Goal: Task Accomplishment & Management: Complete application form

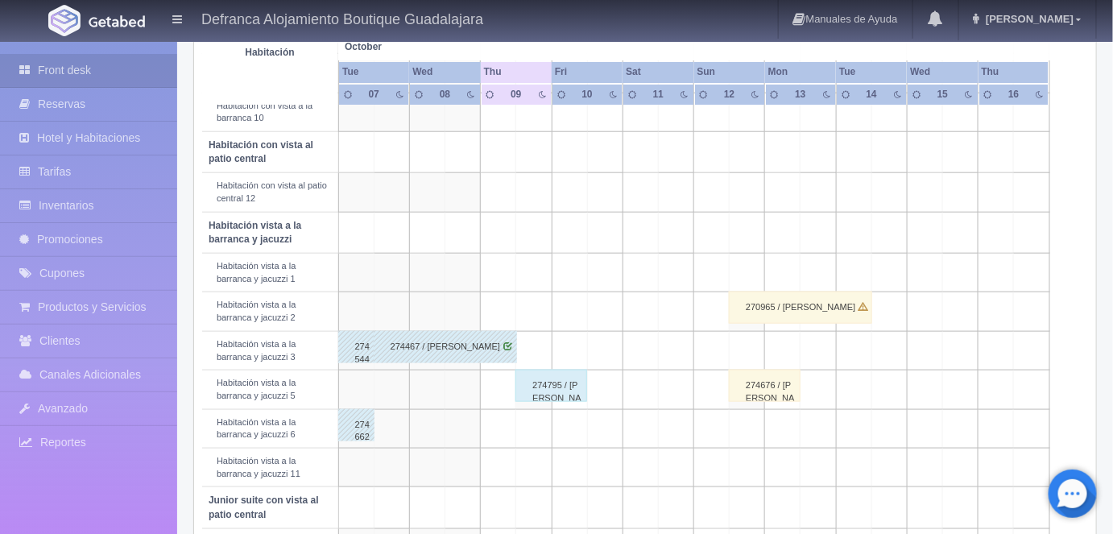
scroll to position [466, 0]
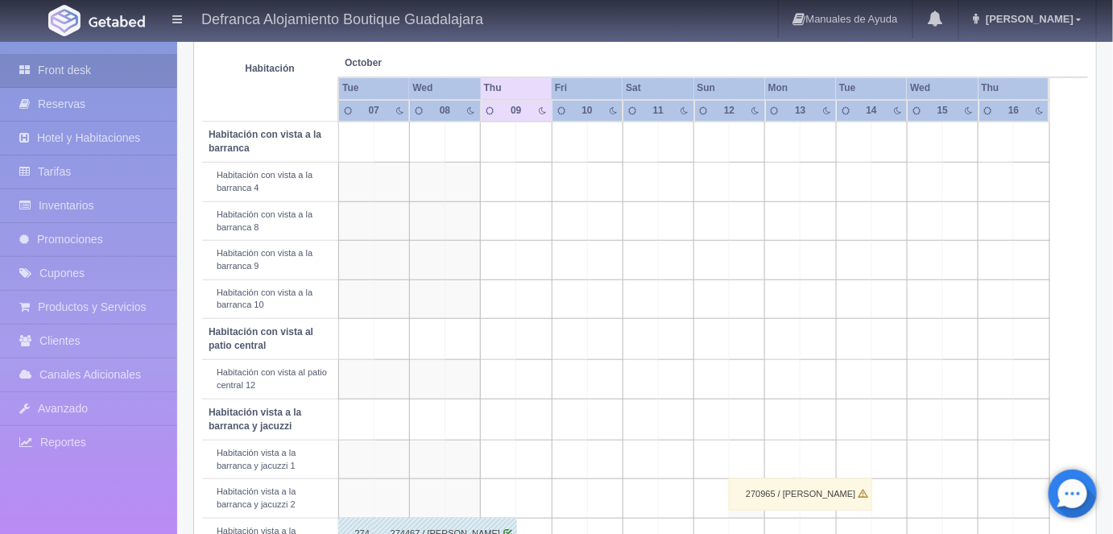
click at [1029, 250] on td at bounding box center [1031, 260] width 35 height 39
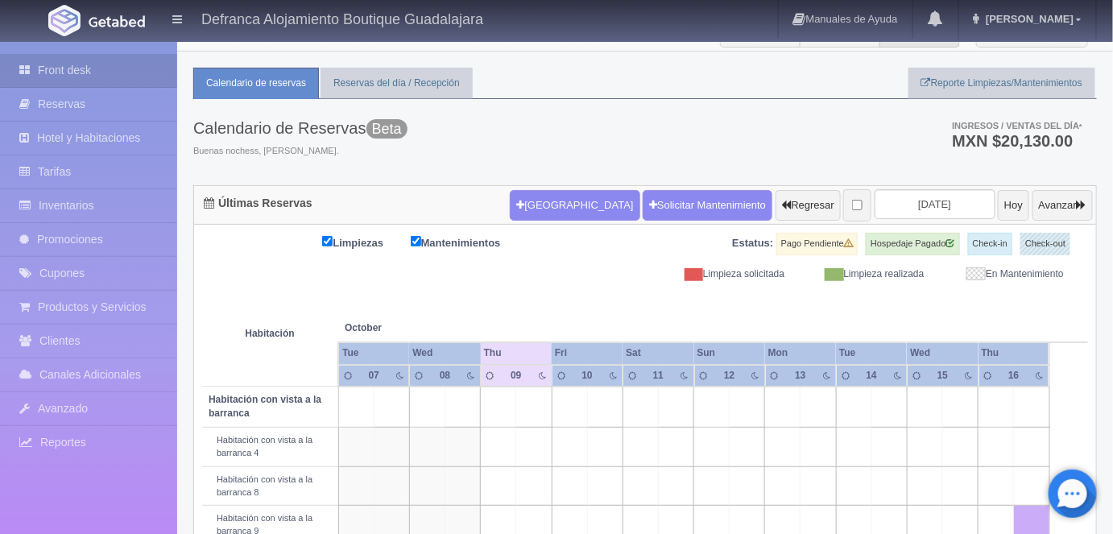
scroll to position [0, 0]
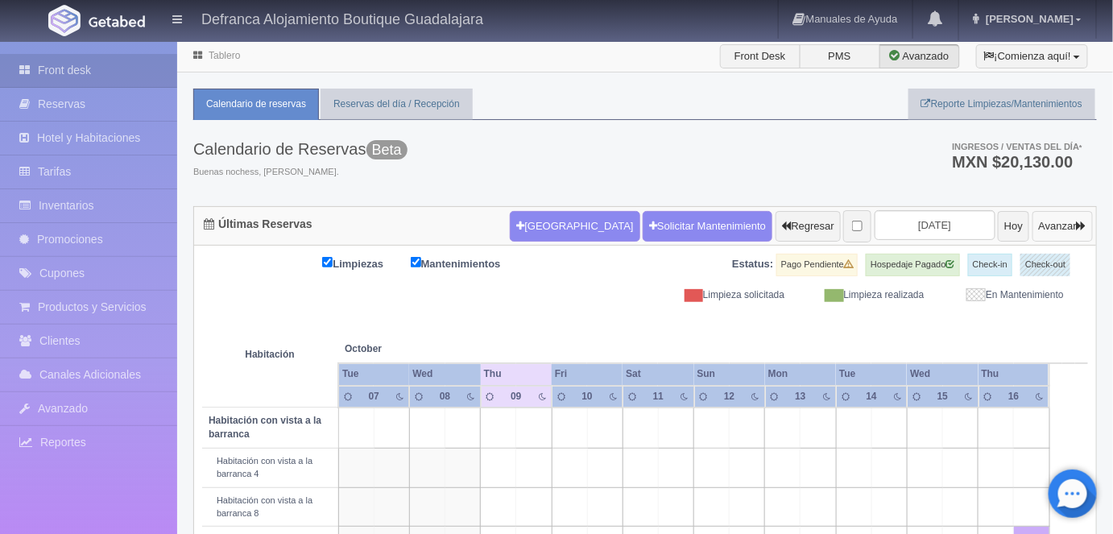
click at [1053, 226] on button "Avanzar" at bounding box center [1063, 226] width 60 height 31
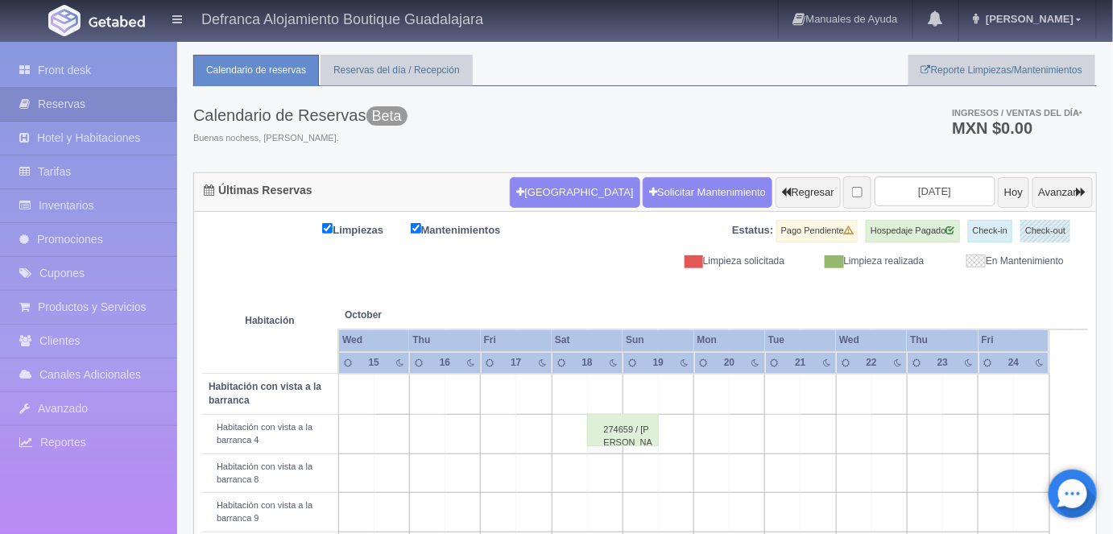
scroll to position [22, 0]
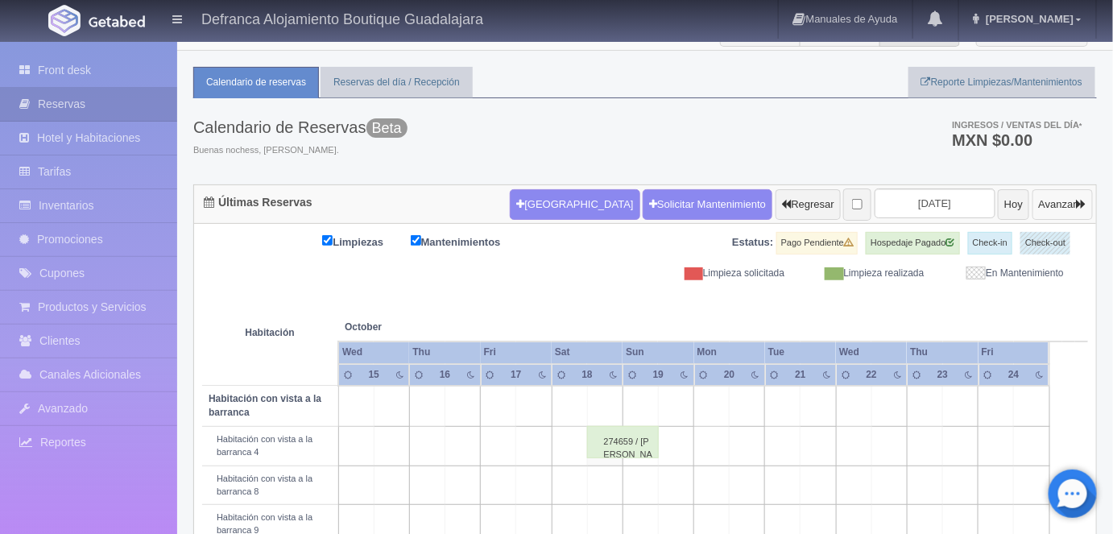
click at [1053, 200] on button "Avanzar" at bounding box center [1063, 204] width 60 height 31
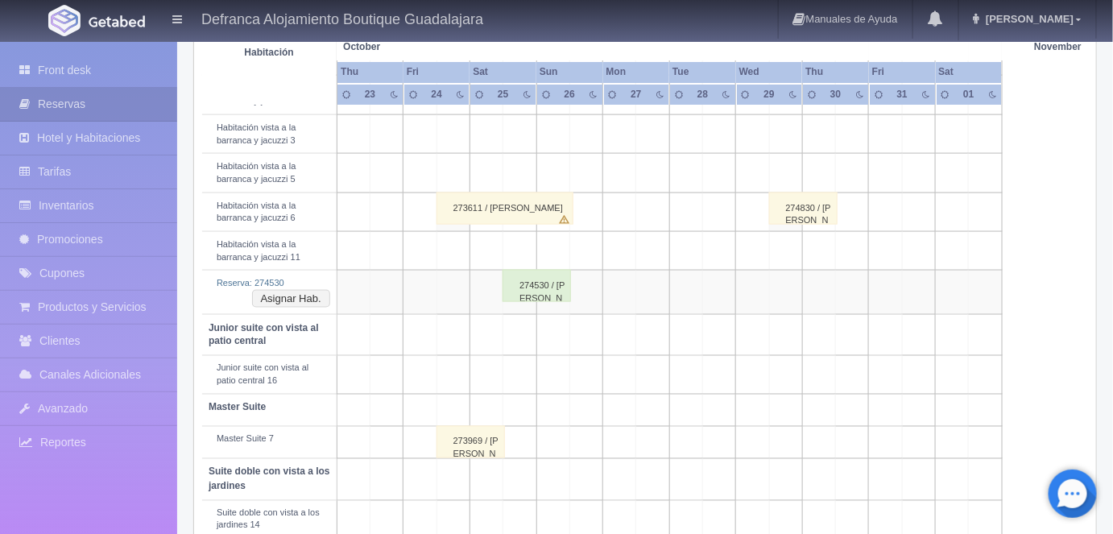
scroll to position [686, 0]
click at [298, 296] on button "Asignar Hab." at bounding box center [291, 302] width 78 height 18
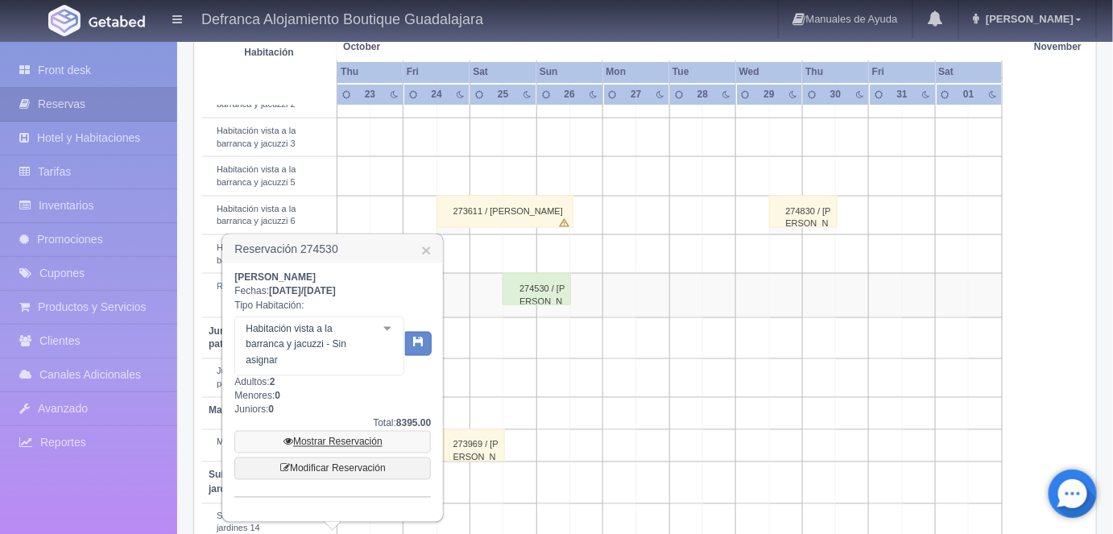
click at [350, 440] on link "Mostrar Reservación" at bounding box center [332, 442] width 197 height 23
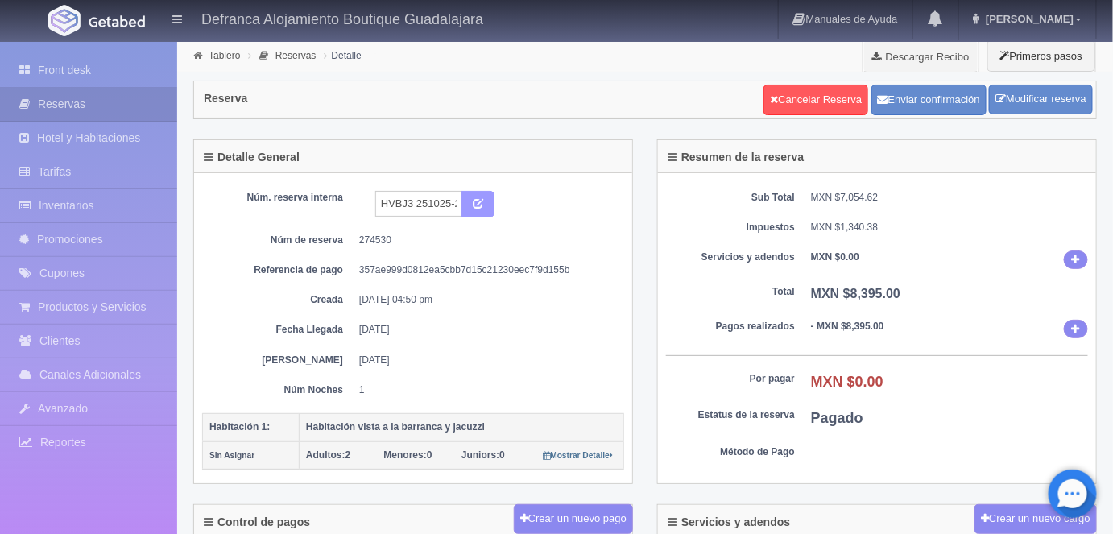
click at [480, 201] on icon "submit" at bounding box center [478, 202] width 10 height 10
click at [217, 57] on link "Tablero" at bounding box center [224, 55] width 31 height 11
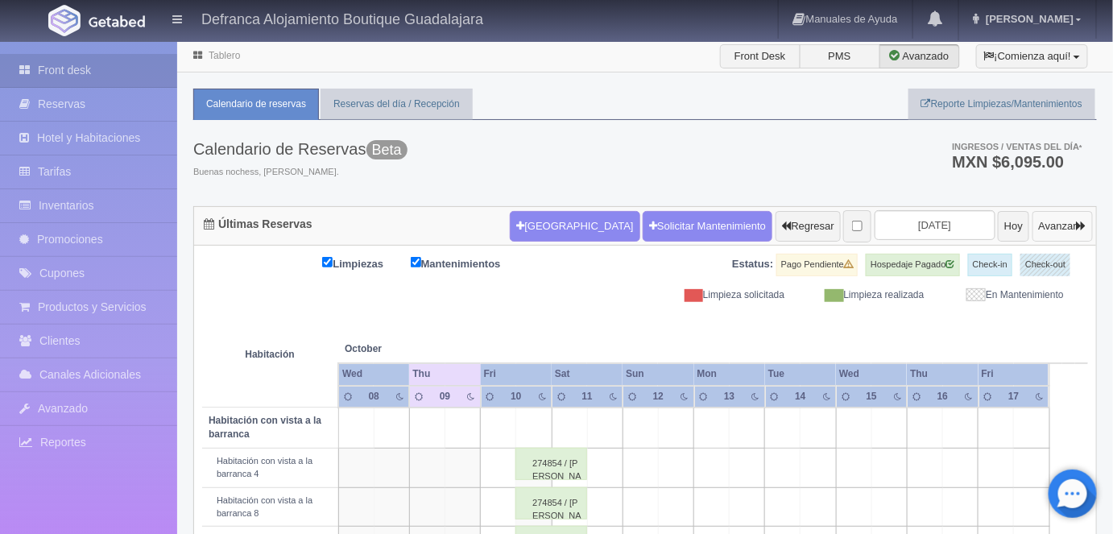
click at [1048, 225] on button "Avanzar" at bounding box center [1063, 226] width 60 height 31
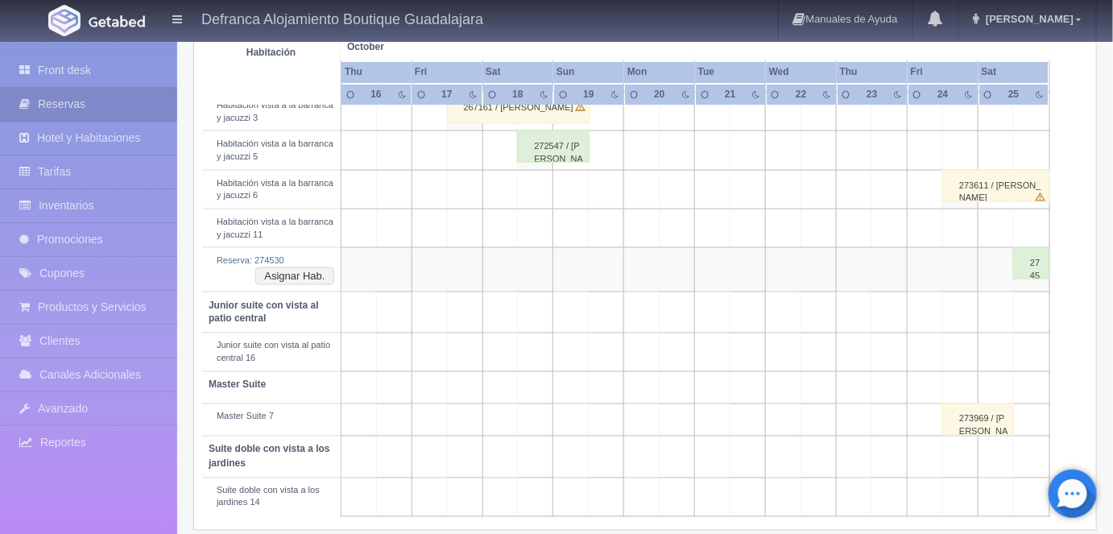
scroll to position [720, 0]
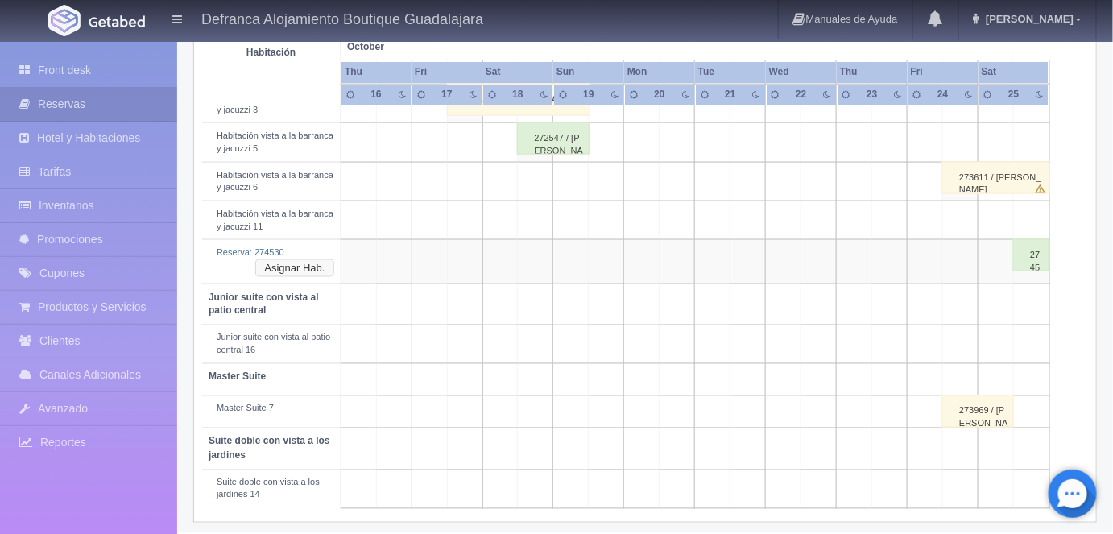
click at [301, 264] on button "Asignar Hab." at bounding box center [294, 268] width 78 height 18
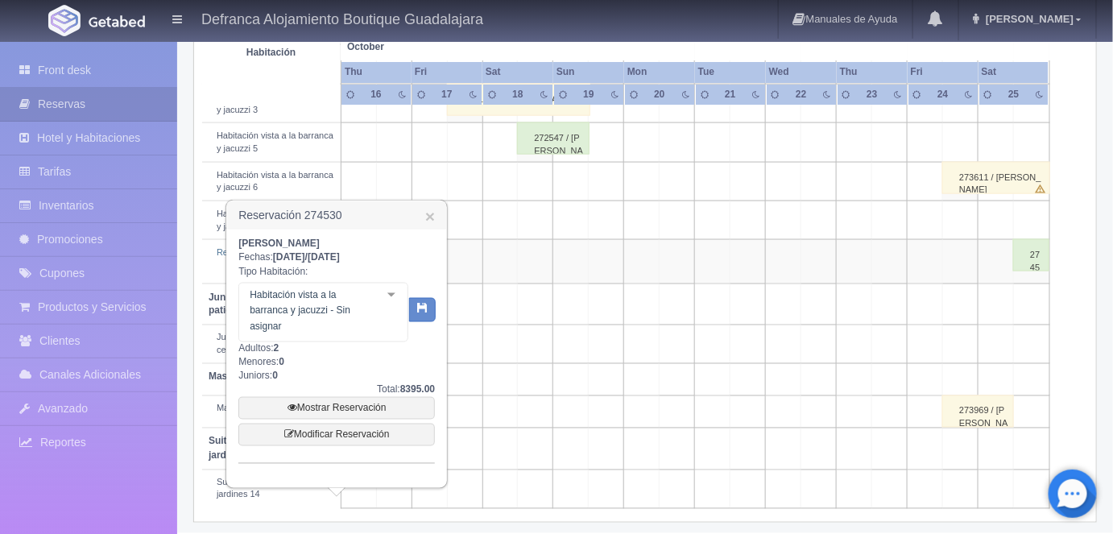
click at [393, 293] on div at bounding box center [391, 296] width 32 height 24
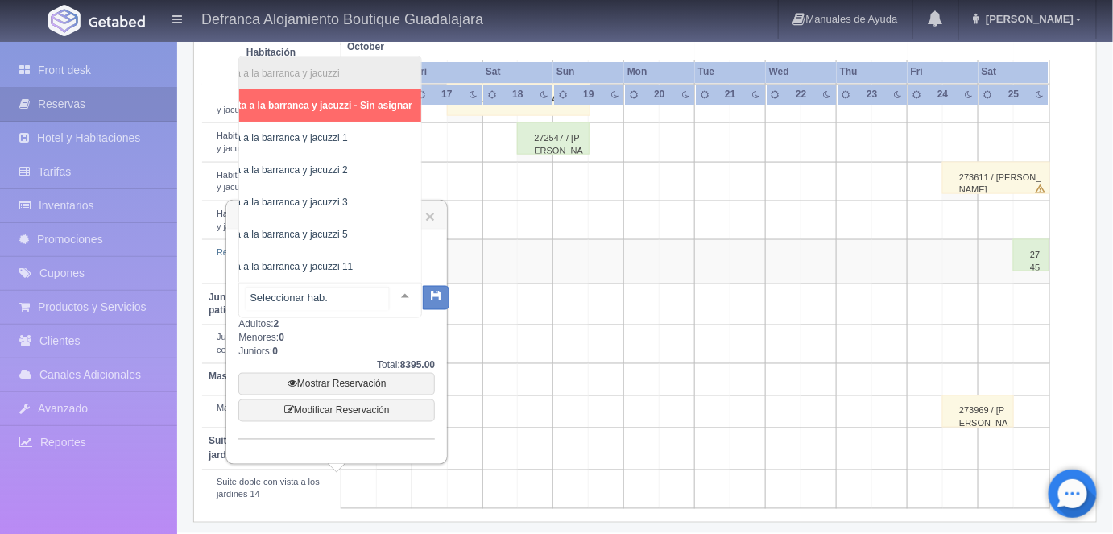
click at [334, 197] on span "Habitación vista a la barranca y jacuzzi 3" at bounding box center [259, 202] width 175 height 11
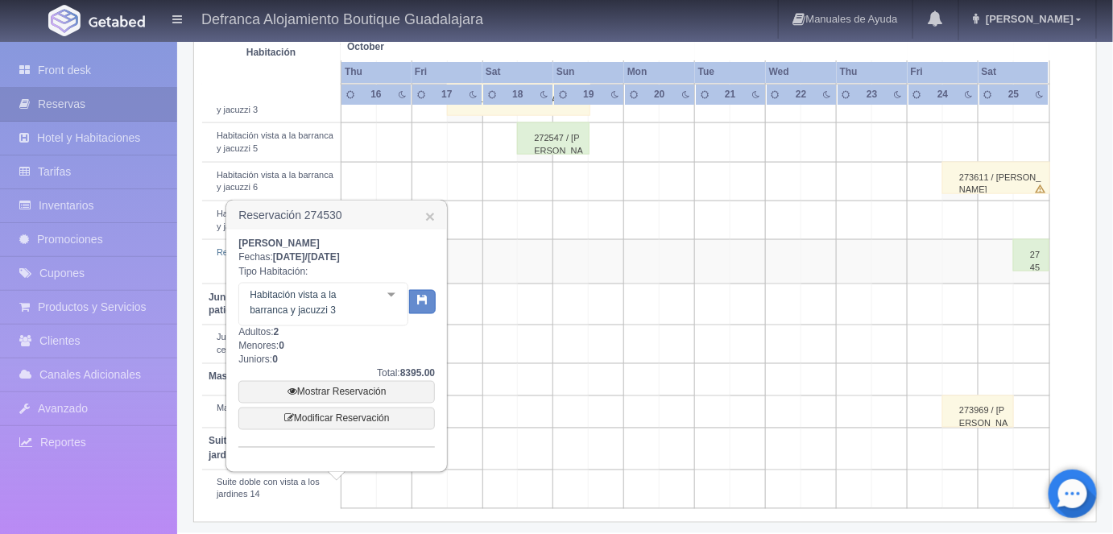
click at [424, 296] on icon "button" at bounding box center [422, 300] width 10 height 10
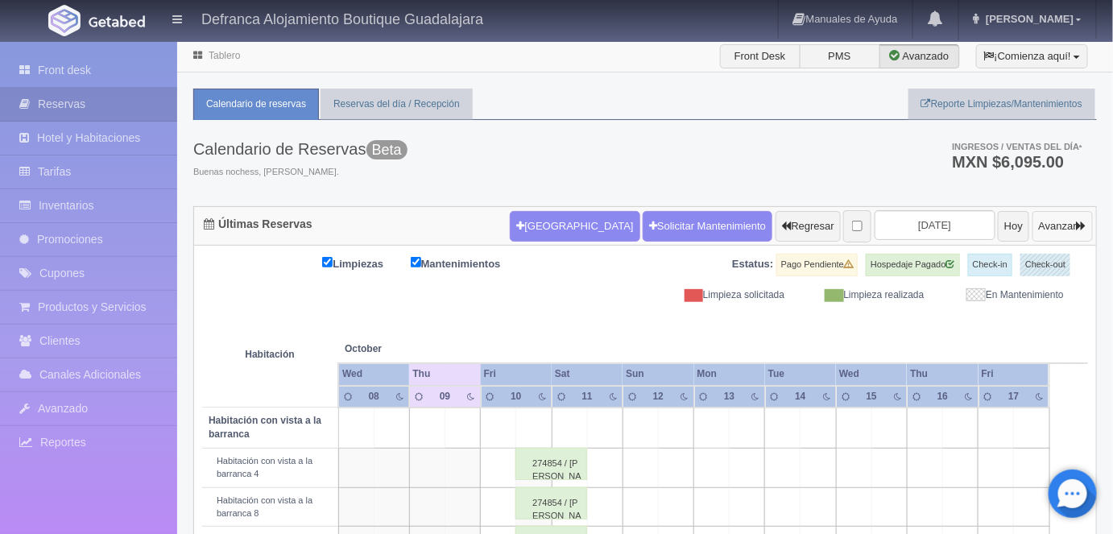
click at [1050, 221] on button "Avanzar" at bounding box center [1063, 226] width 60 height 31
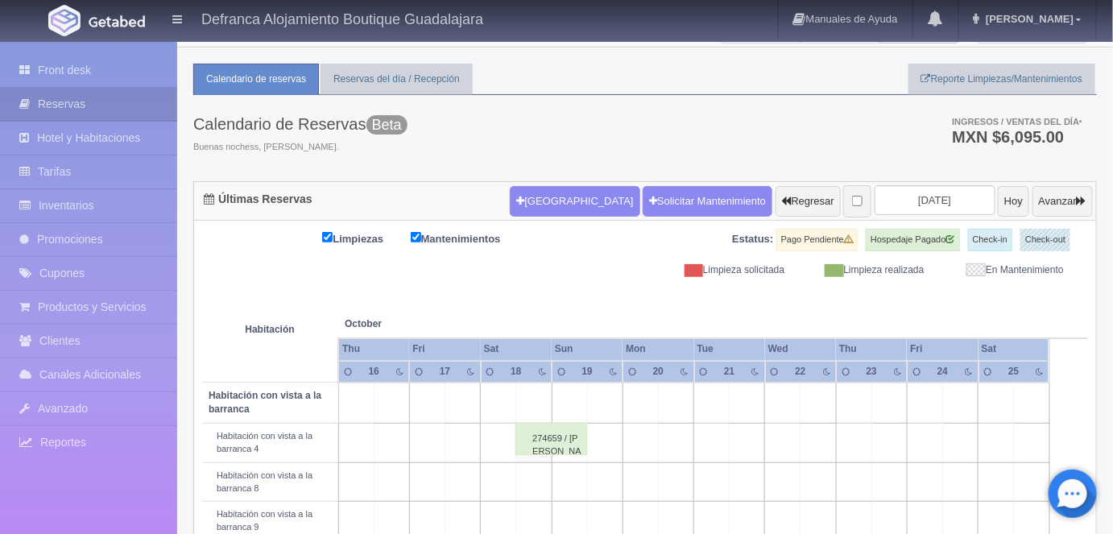
scroll to position [24, 0]
click at [1054, 197] on button "Avanzar" at bounding box center [1063, 202] width 60 height 31
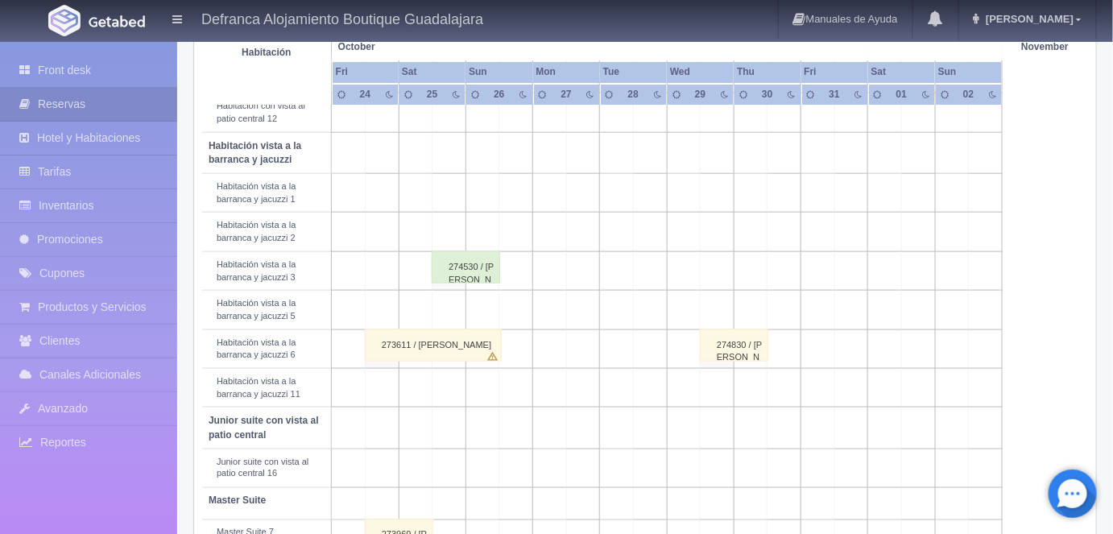
scroll to position [556, 0]
click at [733, 338] on div "274830 / URZULA DEL TORO" at bounding box center [734, 342] width 68 height 32
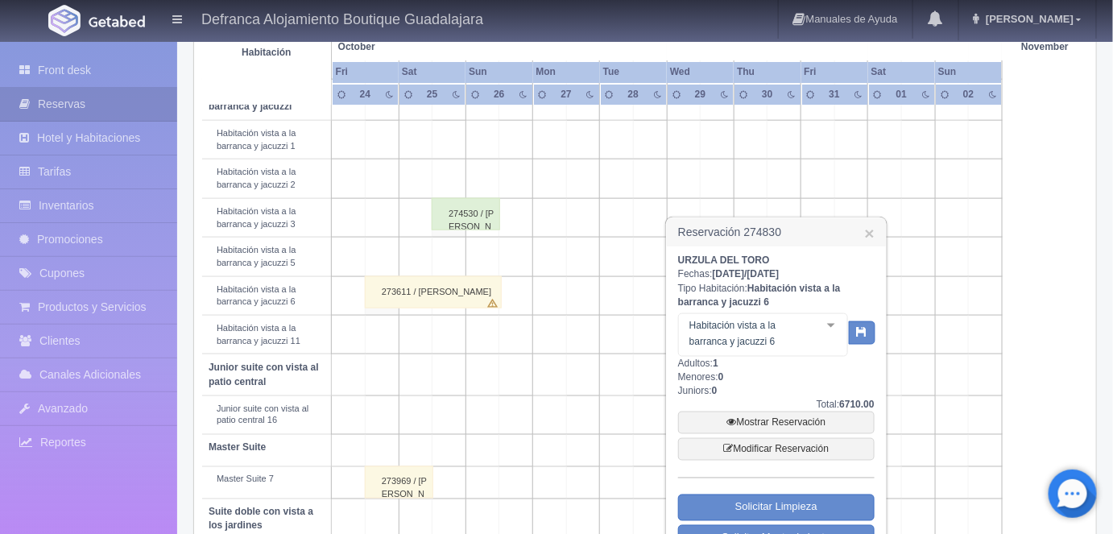
scroll to position [677, 0]
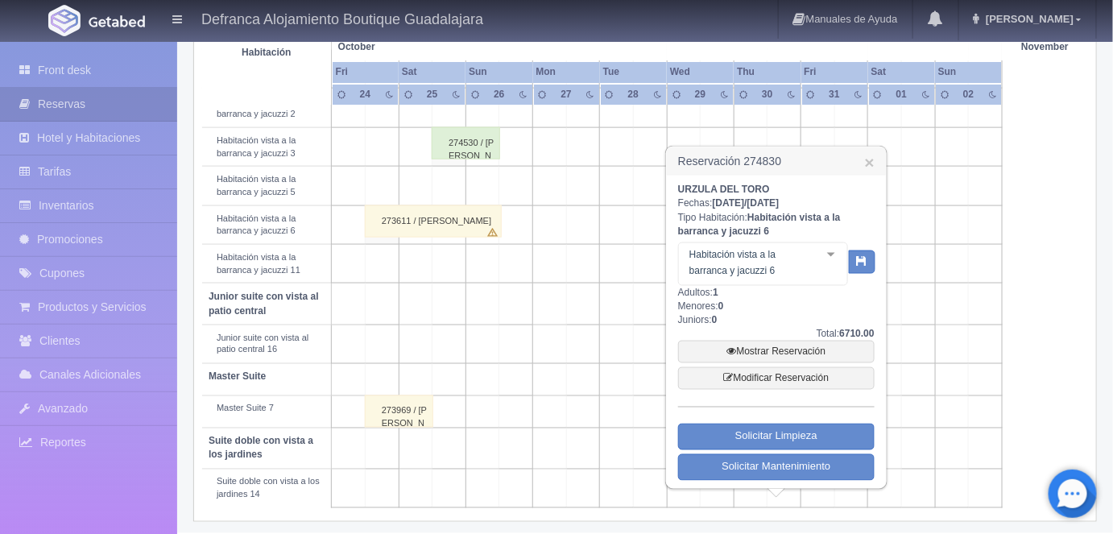
click at [767, 351] on link "Mostrar Reservación" at bounding box center [776, 352] width 197 height 23
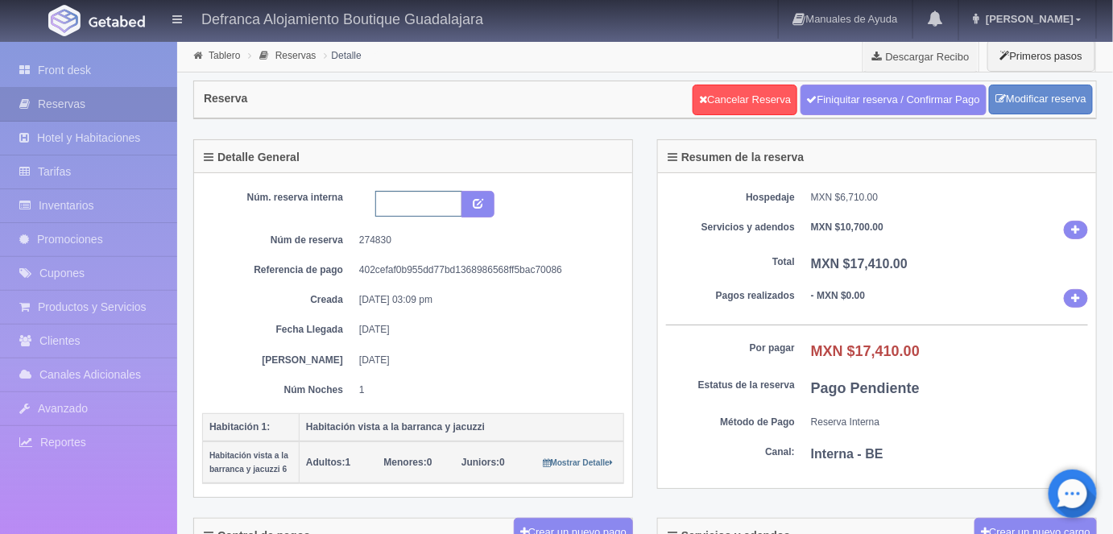
click at [380, 204] on input "text" at bounding box center [418, 204] width 87 height 26
type input "HVBJ6 291025 301025"
click at [483, 199] on icon "submit" at bounding box center [478, 202] width 10 height 10
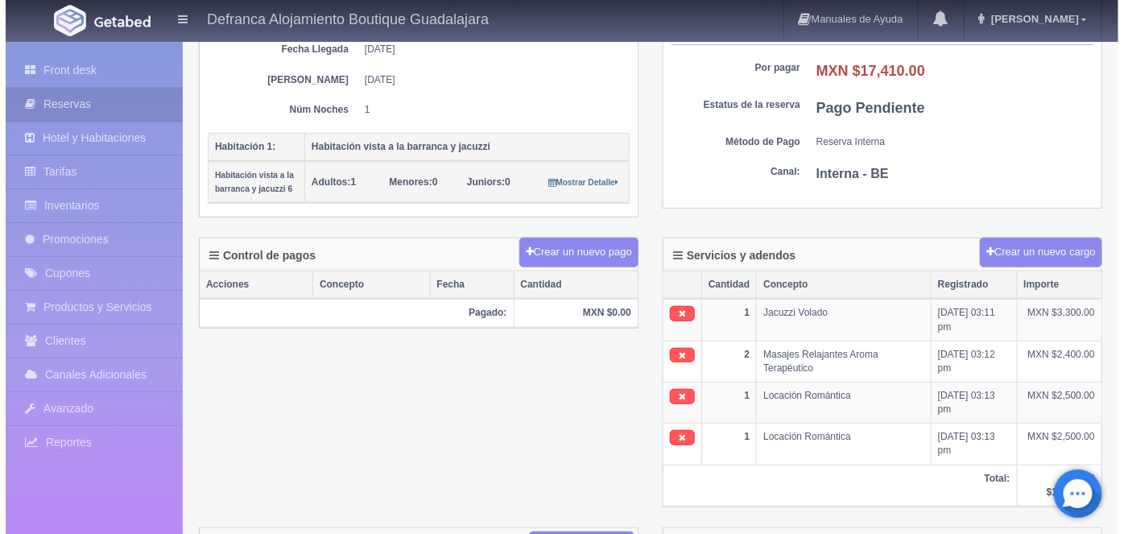
scroll to position [267, 0]
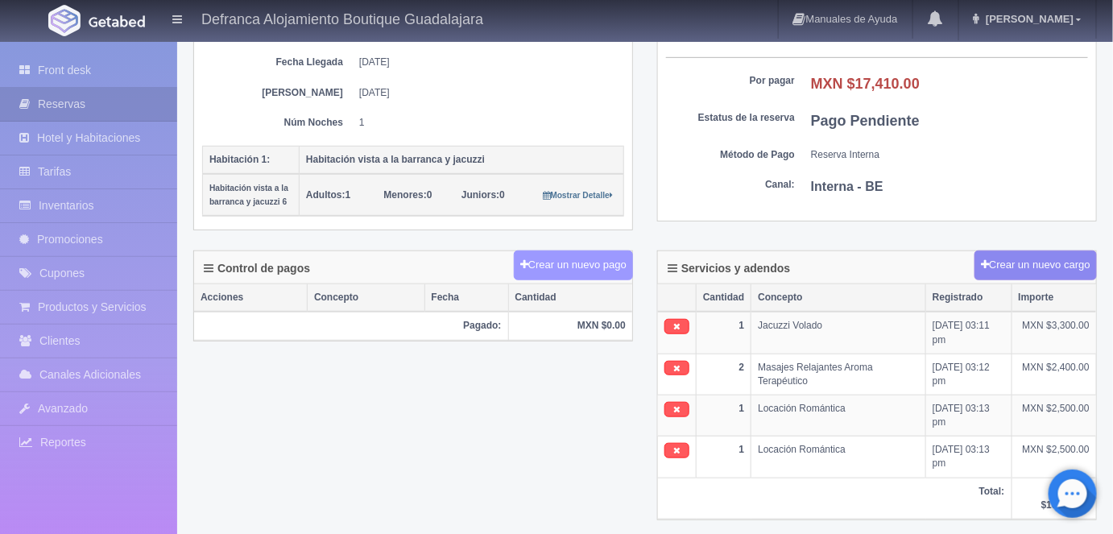
click at [562, 257] on button "Crear un nuevo pago" at bounding box center [573, 266] width 119 height 30
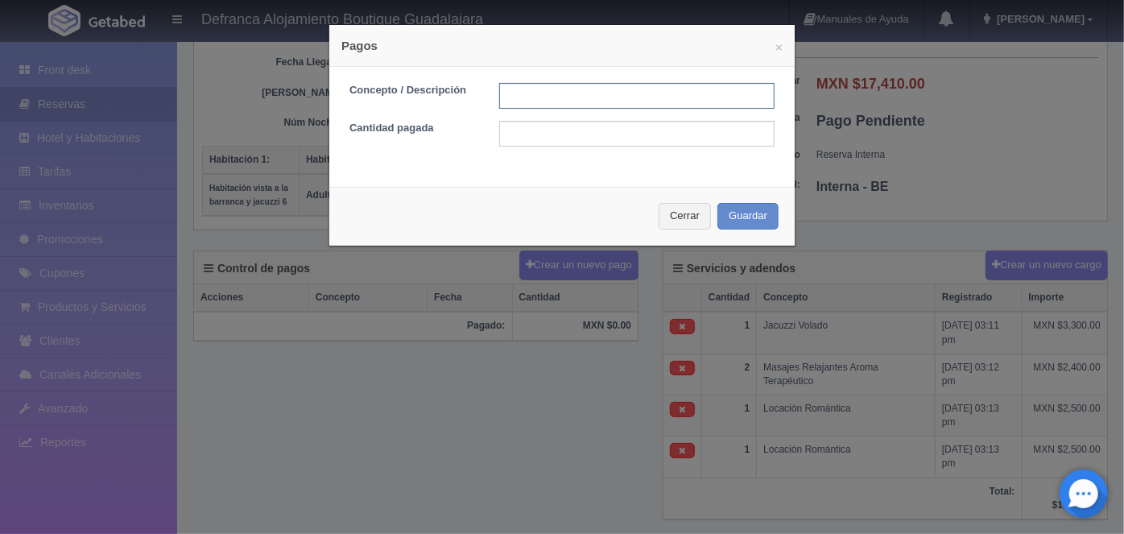
click at [515, 89] on input "text" at bounding box center [636, 96] width 275 height 26
type input "L"
click at [606, 94] on input "LIGA DE PAGO PAYPAL 08-OCTUBRE-25" at bounding box center [636, 96] width 275 height 26
type input "LIGA DE PAGO OPENPAY 08-OCTUBRE-25"
click at [510, 131] on input "text" at bounding box center [636, 134] width 275 height 26
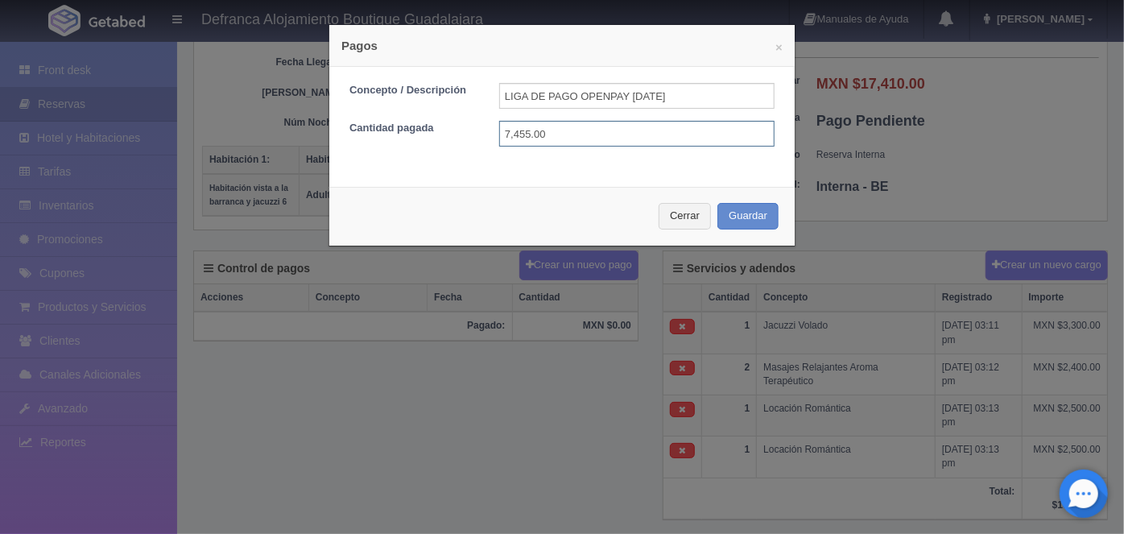
type input "7,455.00"
click at [732, 220] on button "Guardar" at bounding box center [748, 216] width 61 height 27
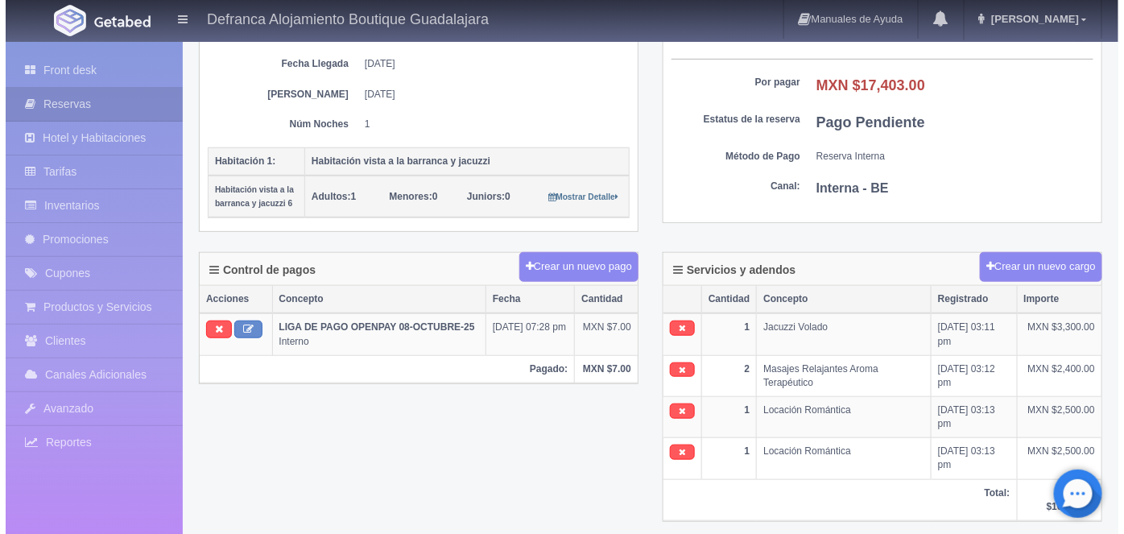
scroll to position [301, 0]
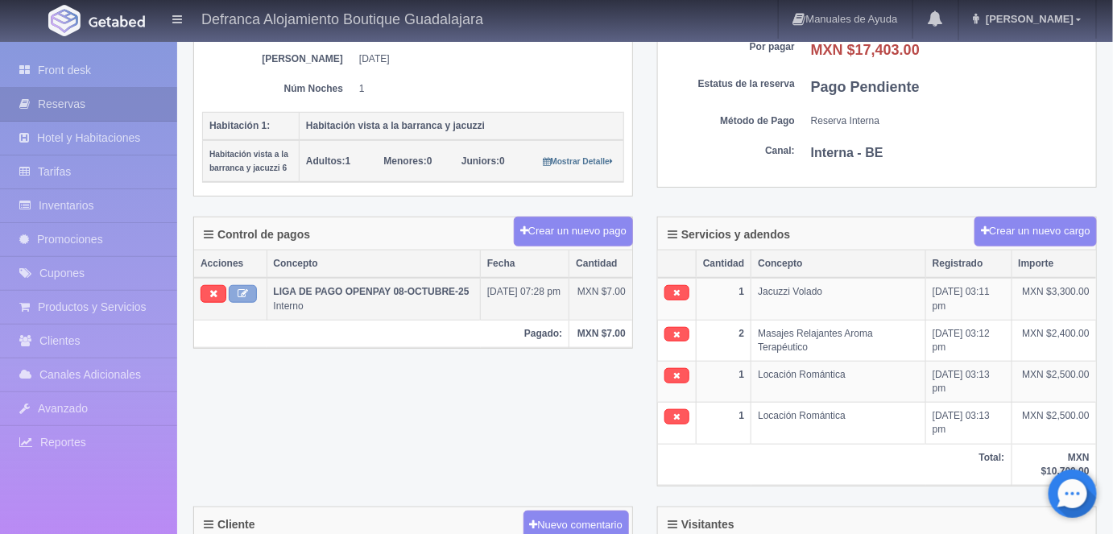
click at [242, 288] on icon at bounding box center [243, 293] width 10 height 10
type input "LIGA DE PAGO OPENPAY 08-OCTUBRE-25"
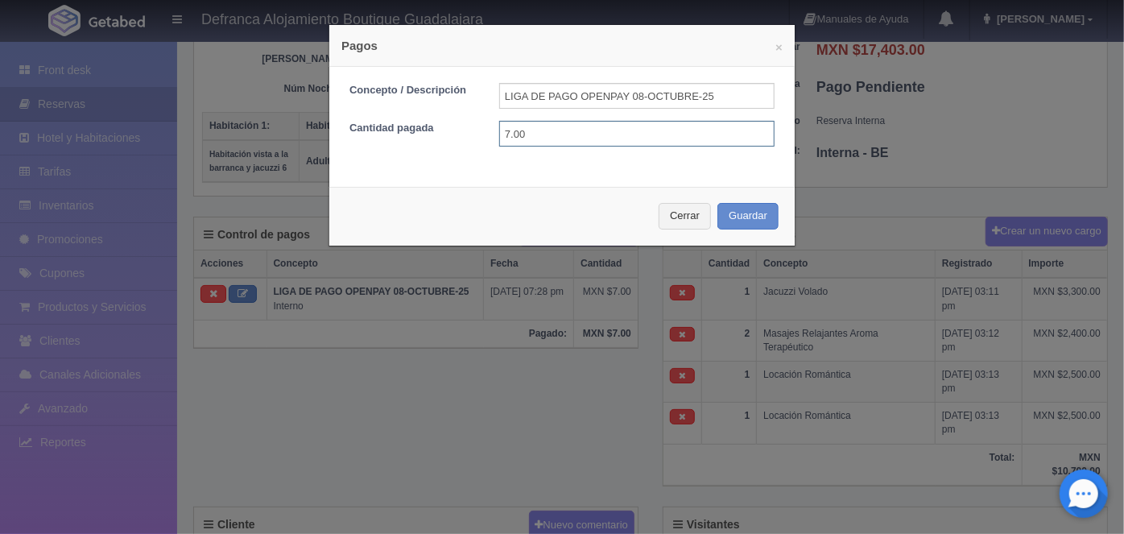
click at [537, 132] on input "7.00" at bounding box center [636, 134] width 275 height 26
type input "7455.00"
click at [739, 213] on button "Guardar" at bounding box center [748, 216] width 61 height 27
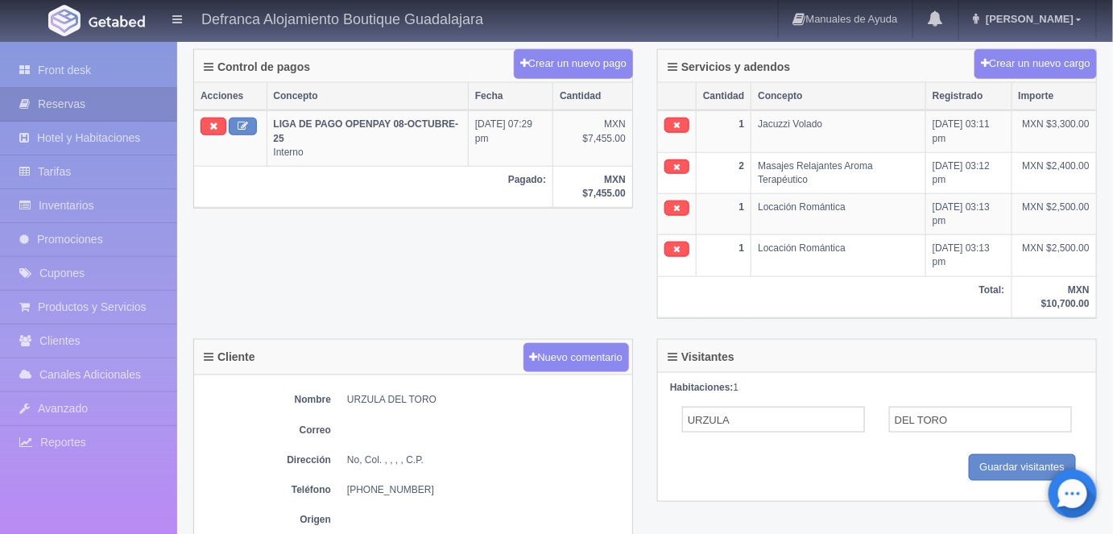
scroll to position [470, 0]
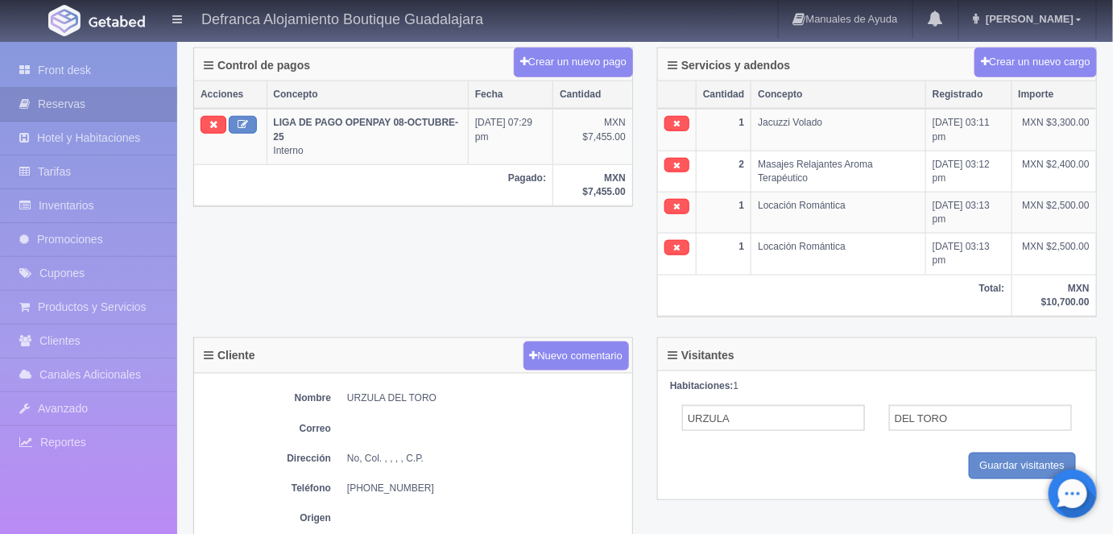
click at [677, 202] on icon at bounding box center [676, 206] width 7 height 9
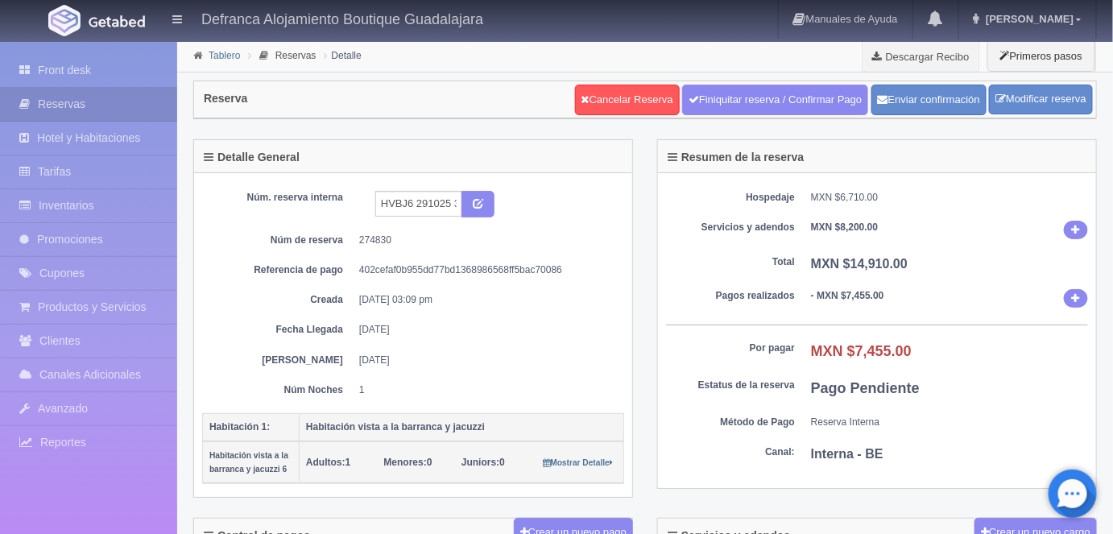
click at [217, 58] on link "Tablero" at bounding box center [224, 55] width 31 height 11
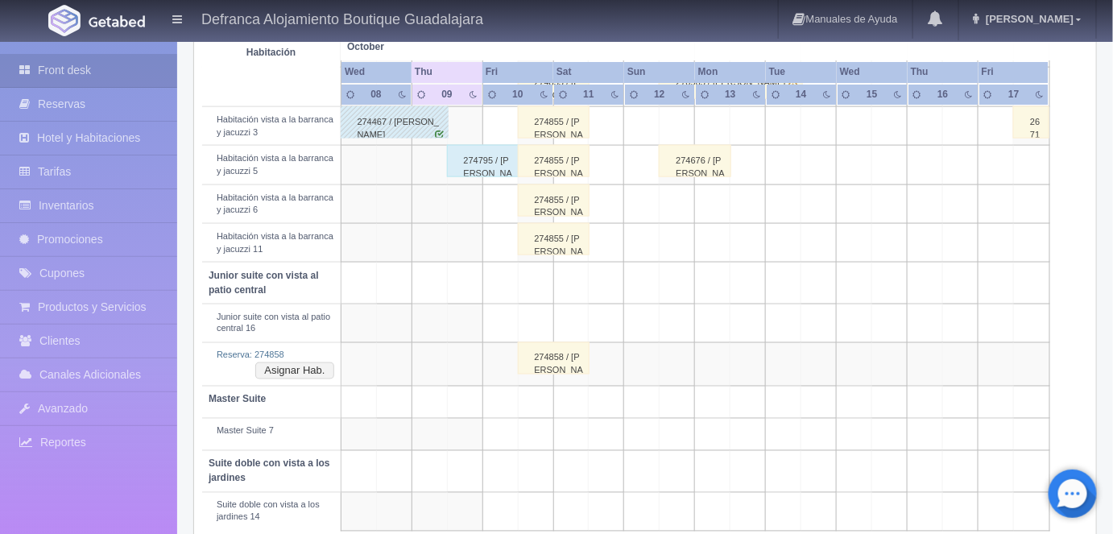
scroll to position [720, 0]
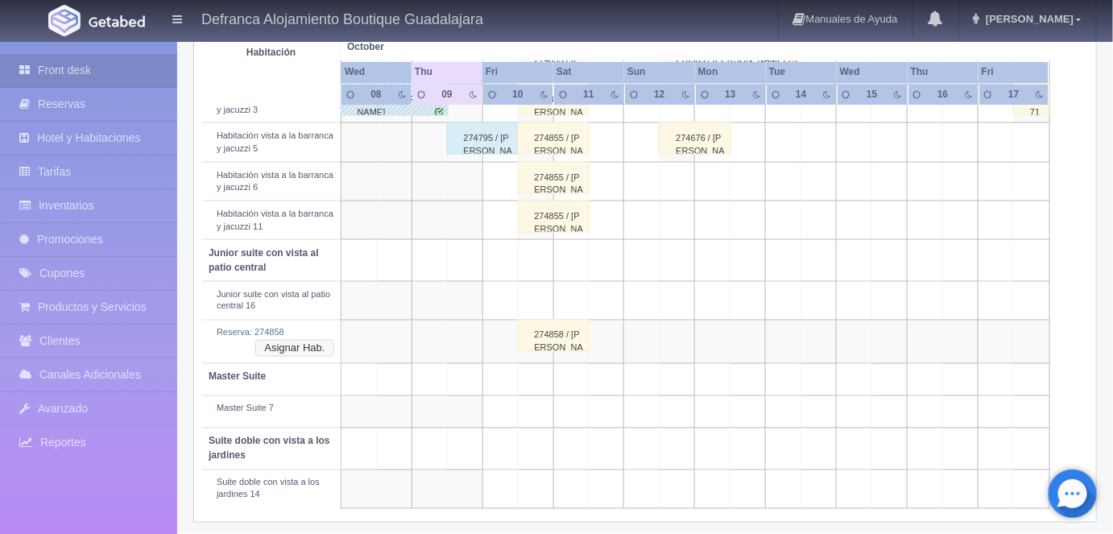
click at [307, 342] on button "Asignar Hab." at bounding box center [294, 349] width 78 height 18
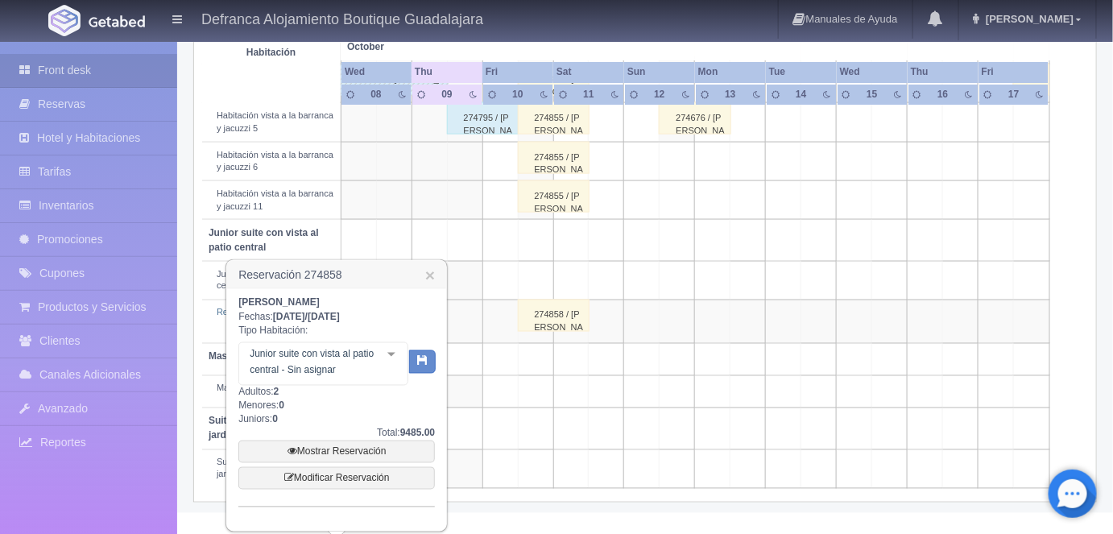
scroll to position [744, 0]
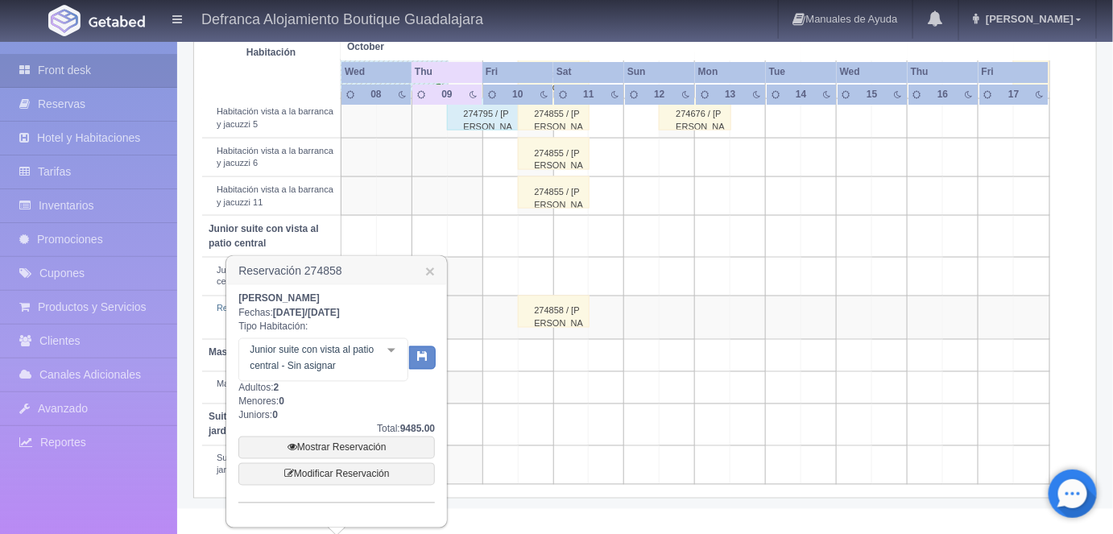
click at [391, 357] on div at bounding box center [391, 351] width 32 height 24
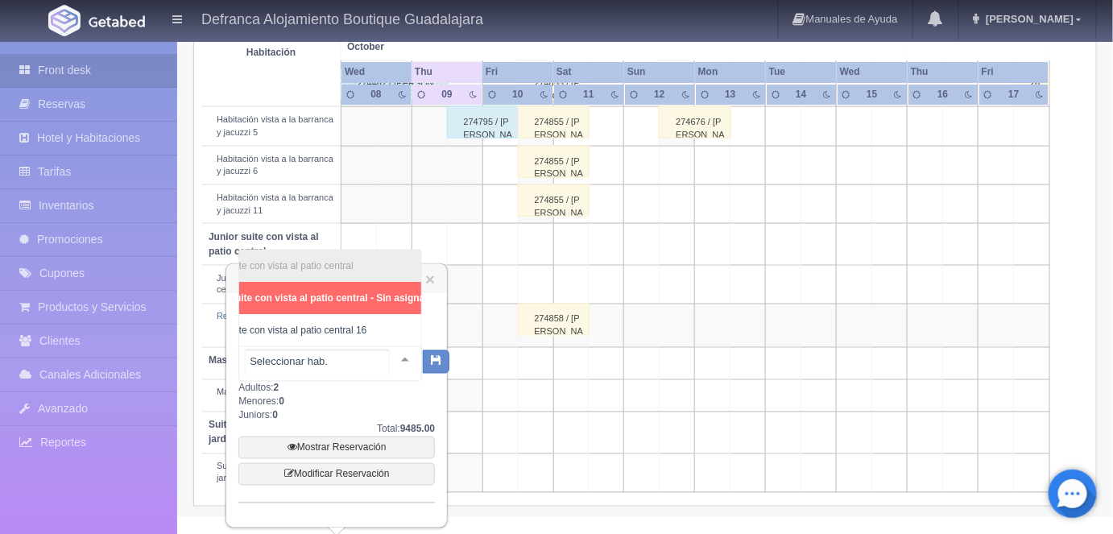
scroll to position [0, 54]
click at [333, 325] on span "Junior suite con vista al patio central 16" at bounding box center [279, 330] width 169 height 11
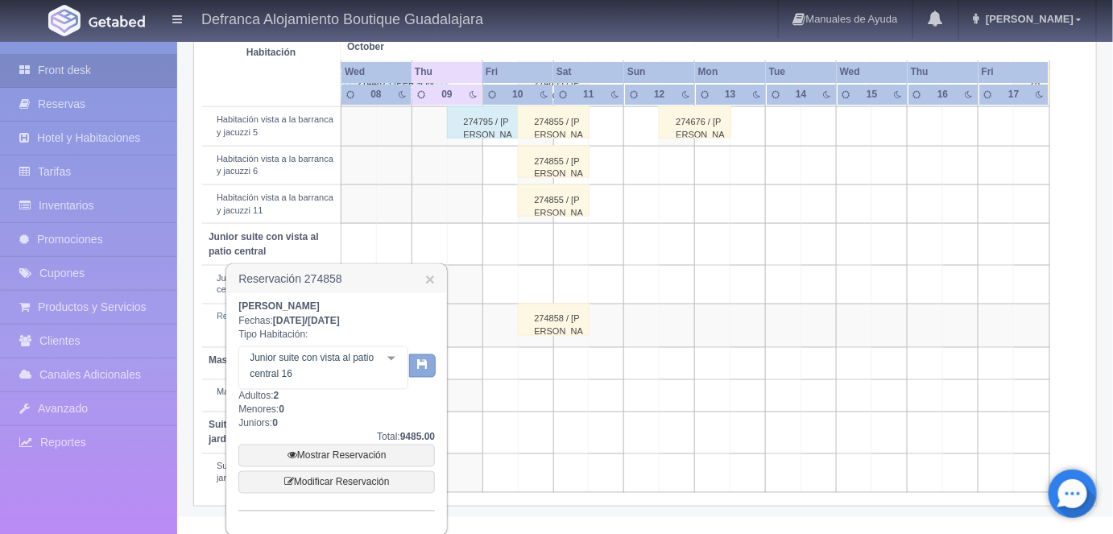
click at [425, 362] on icon "button" at bounding box center [422, 364] width 10 height 10
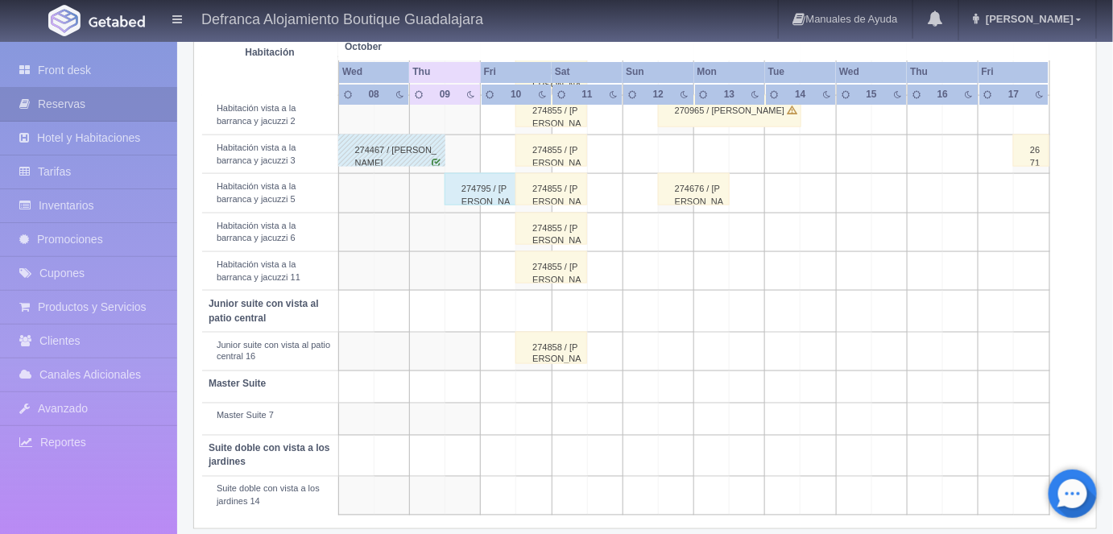
scroll to position [677, 0]
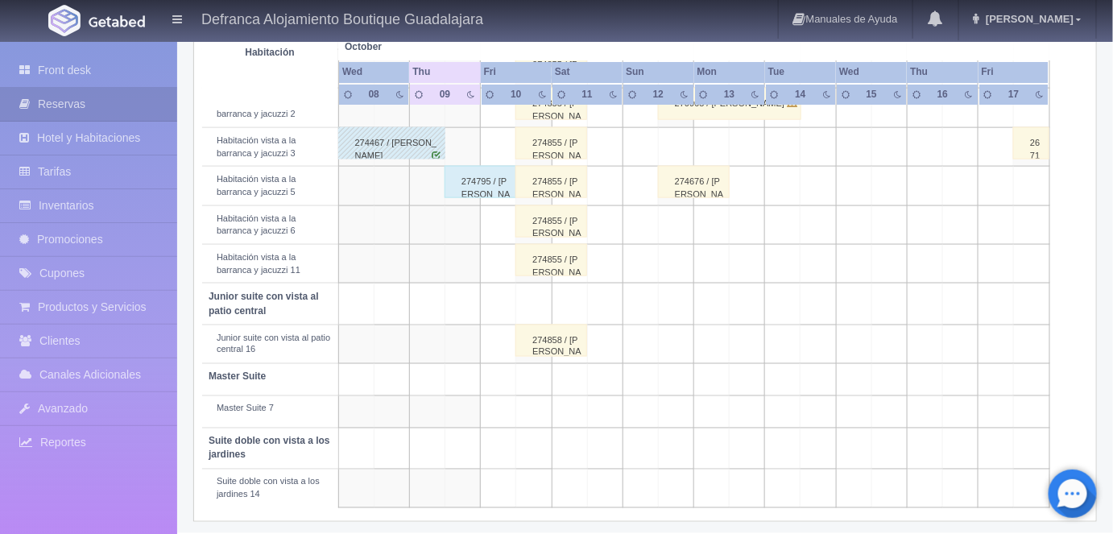
click at [539, 480] on td at bounding box center [533, 489] width 35 height 39
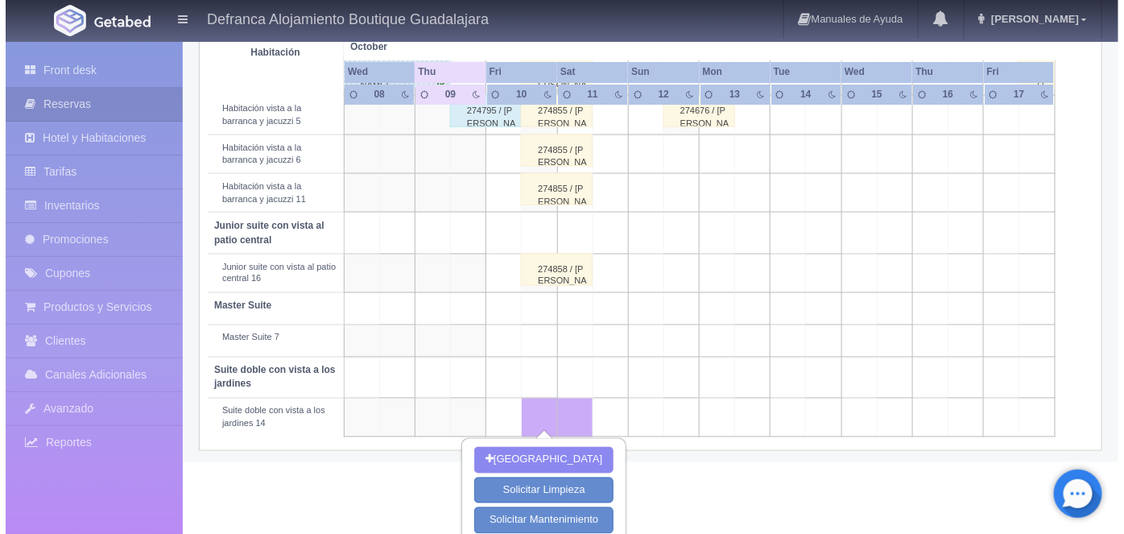
scroll to position [784, 0]
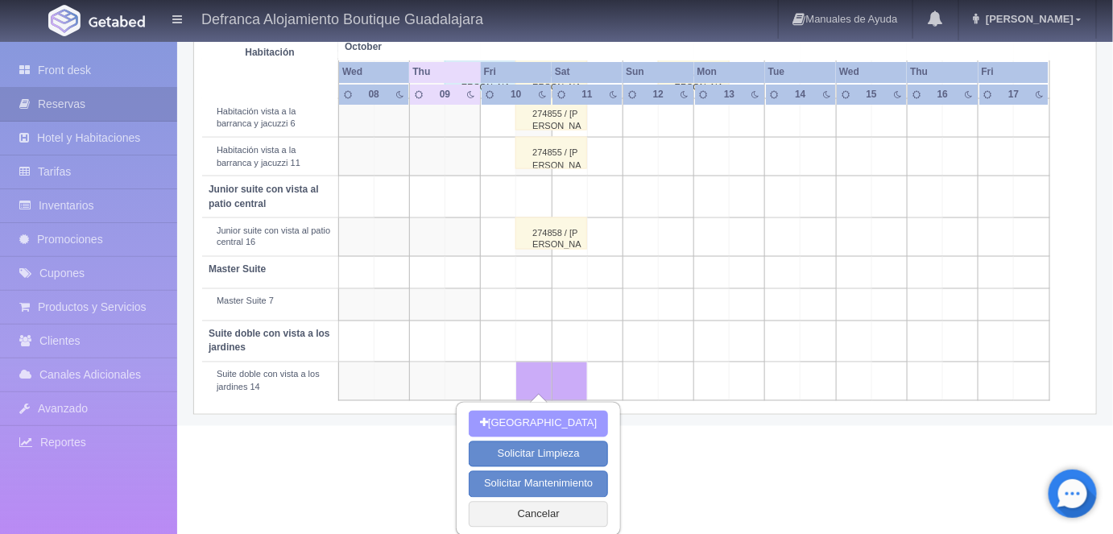
click at [526, 425] on button "[GEOGRAPHIC_DATA]" at bounding box center [538, 424] width 139 height 27
type input "10-10-2025"
type input "11-10-2025"
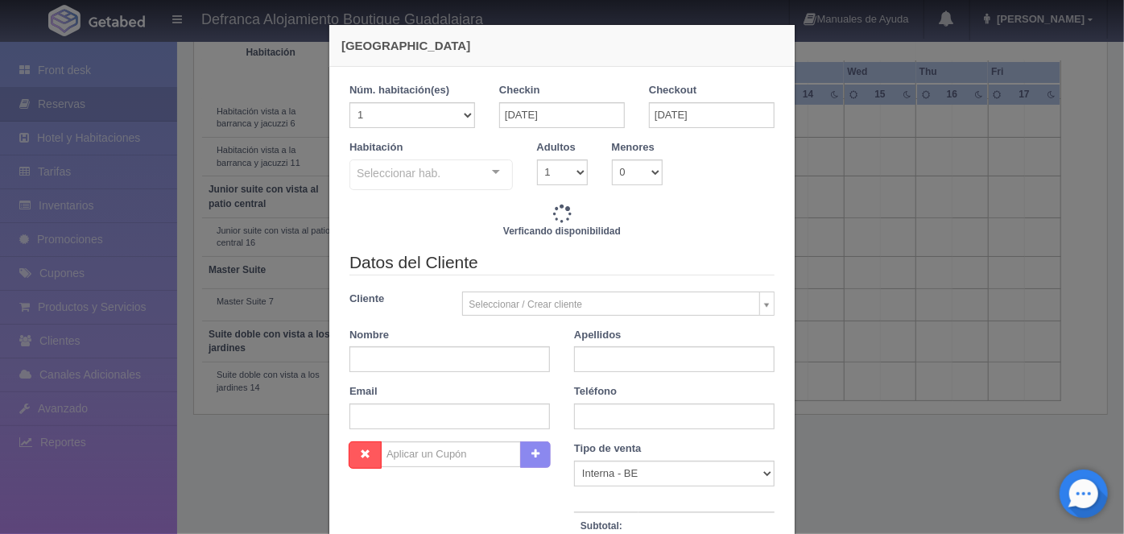
checkbox input "false"
type input "16215.00"
checkbox input "false"
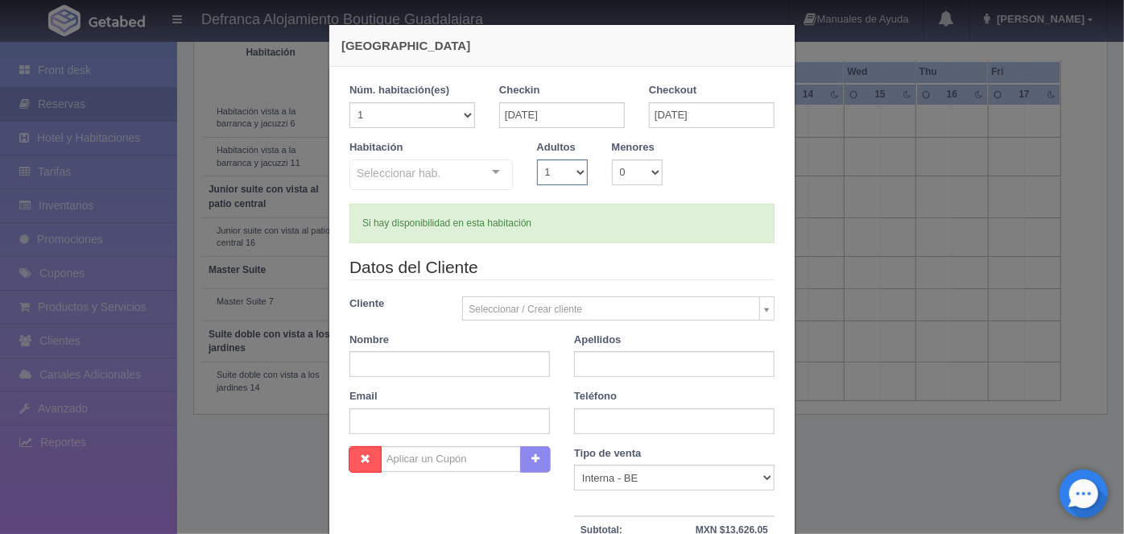
click at [569, 174] on select "1 2 3 4 5 6 7 8 9 10" at bounding box center [562, 172] width 51 height 26
select select "2"
click at [537, 159] on select "1 2 3 4 5 6 7 8 9 10" at bounding box center [562, 172] width 51 height 26
checkbox input "false"
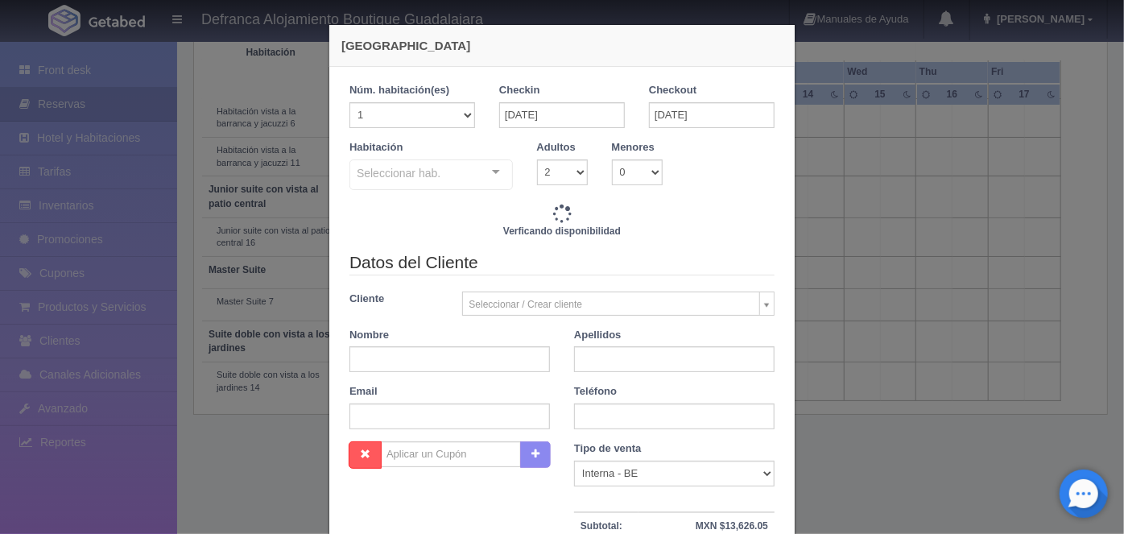
click at [483, 172] on div "Seleccionar hab. No elements found. Consider changing the search query. List is…" at bounding box center [432, 175] width 164 height 32
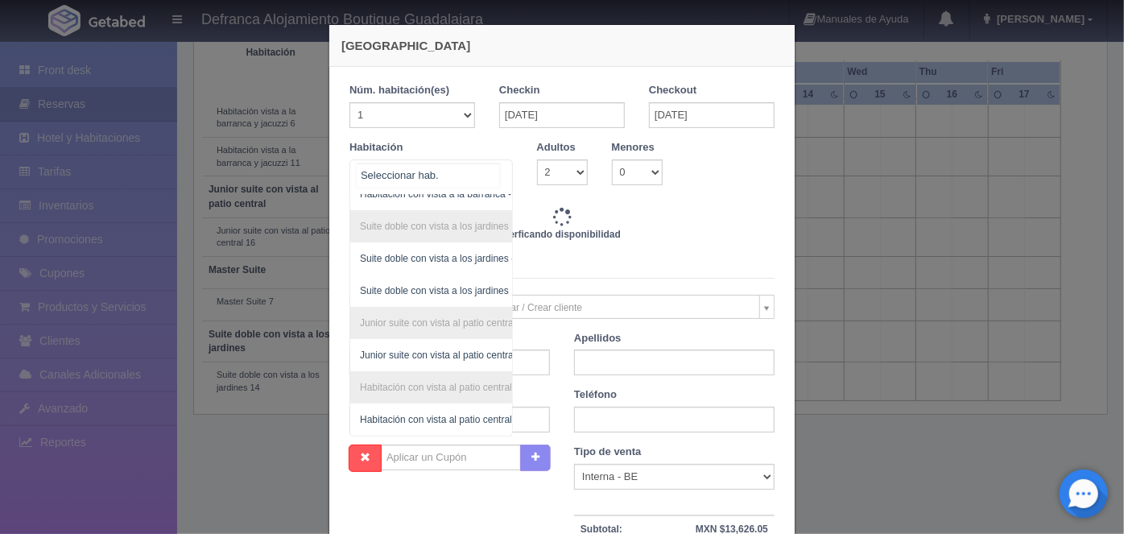
scroll to position [221, 0]
type input "16215.00"
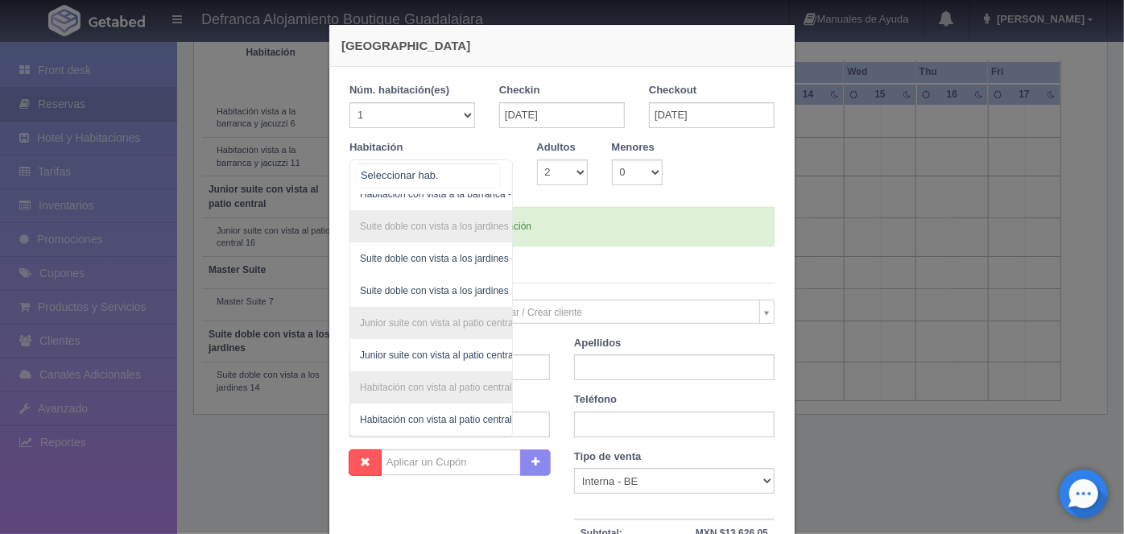
checkbox input "false"
click at [425, 285] on span "Suite doble con vista a los jardines 14" at bounding box center [365, 290] width 162 height 11
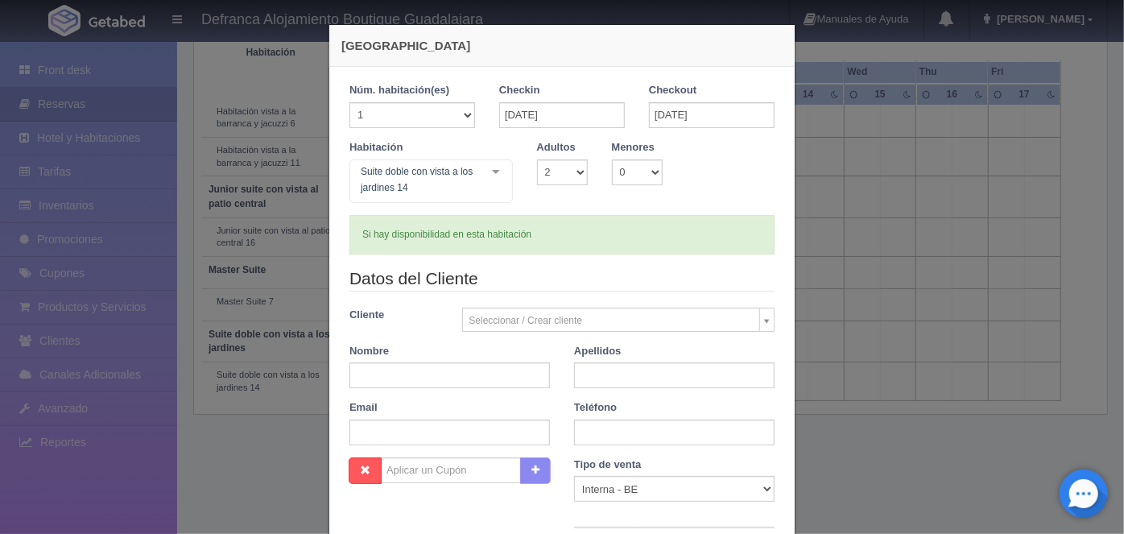
checkbox input "false"
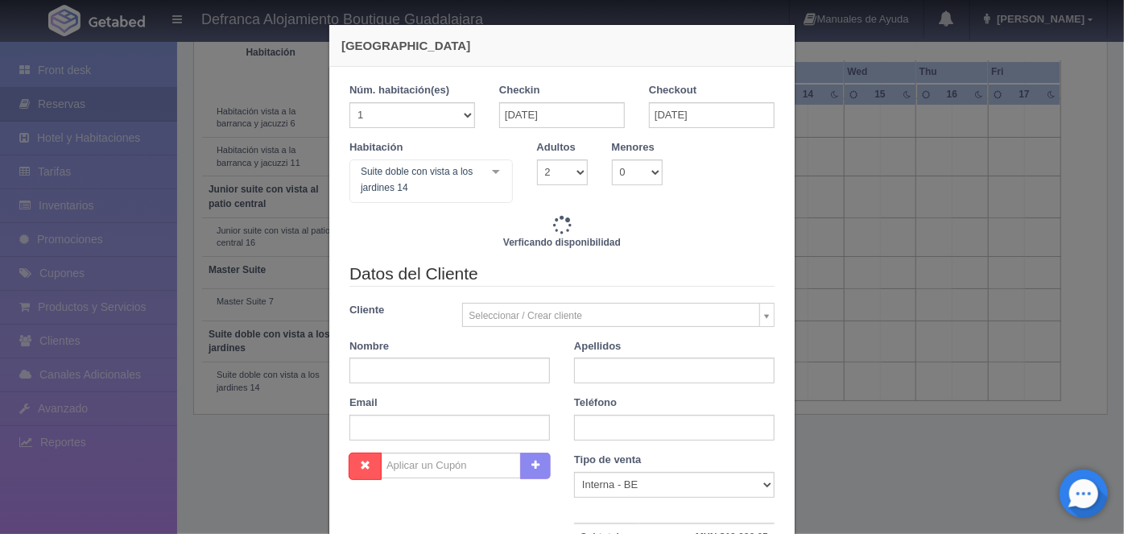
type input "16215.00"
checkbox input "false"
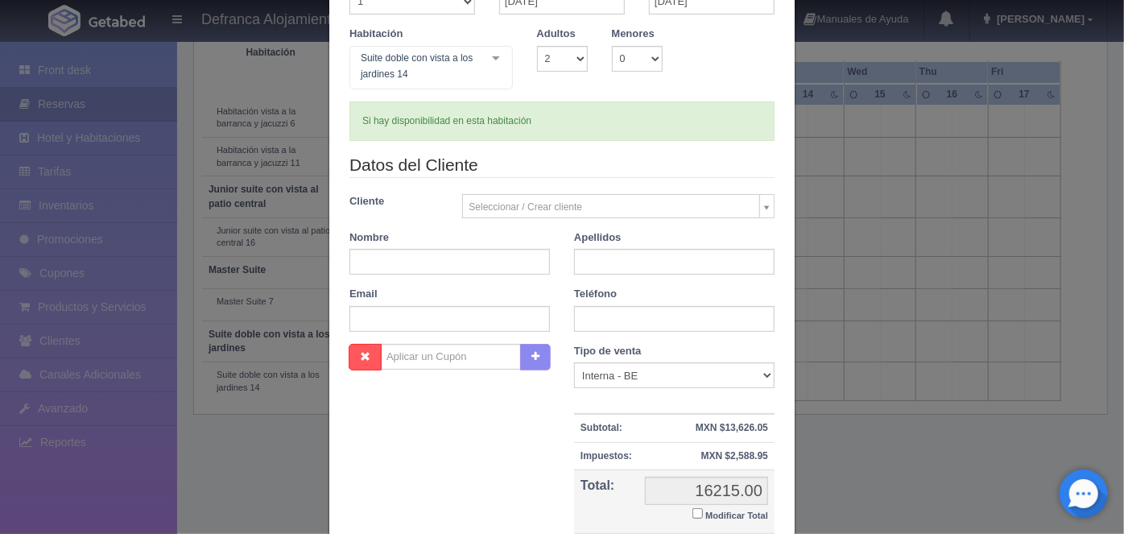
scroll to position [114, 0]
click at [365, 260] on input "text" at bounding box center [450, 261] width 201 height 26
type input "ANTONIO"
click at [586, 256] on input "text" at bounding box center [674, 261] width 201 height 26
type input "DAVILA CASTILLA"
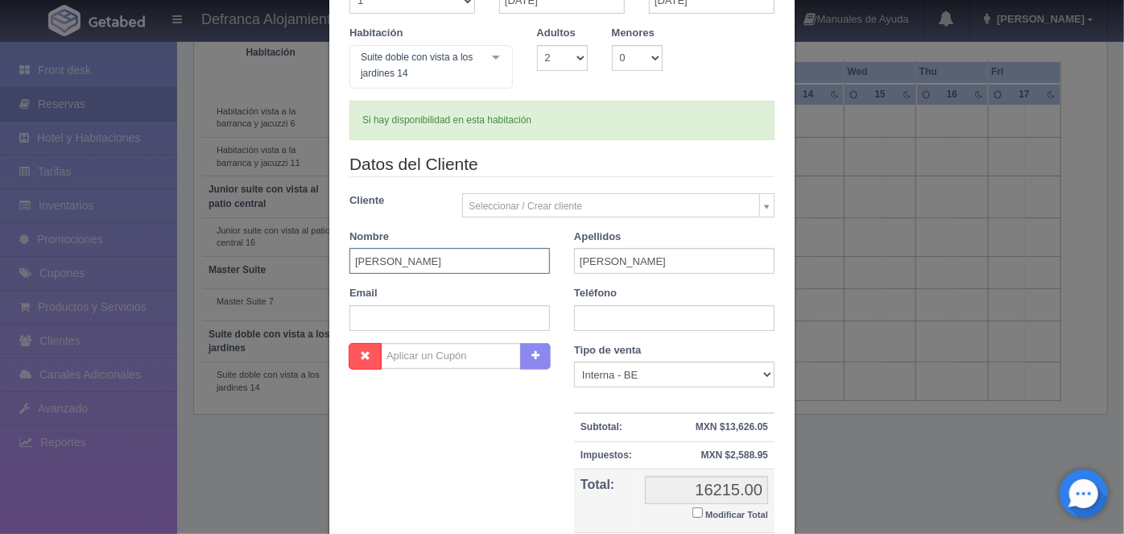
click at [351, 257] on input "ANTONIO" at bounding box center [450, 261] width 201 height 26
type input "JOSE ANTONIO"
click at [582, 320] on input "text" at bounding box center [674, 318] width 201 height 26
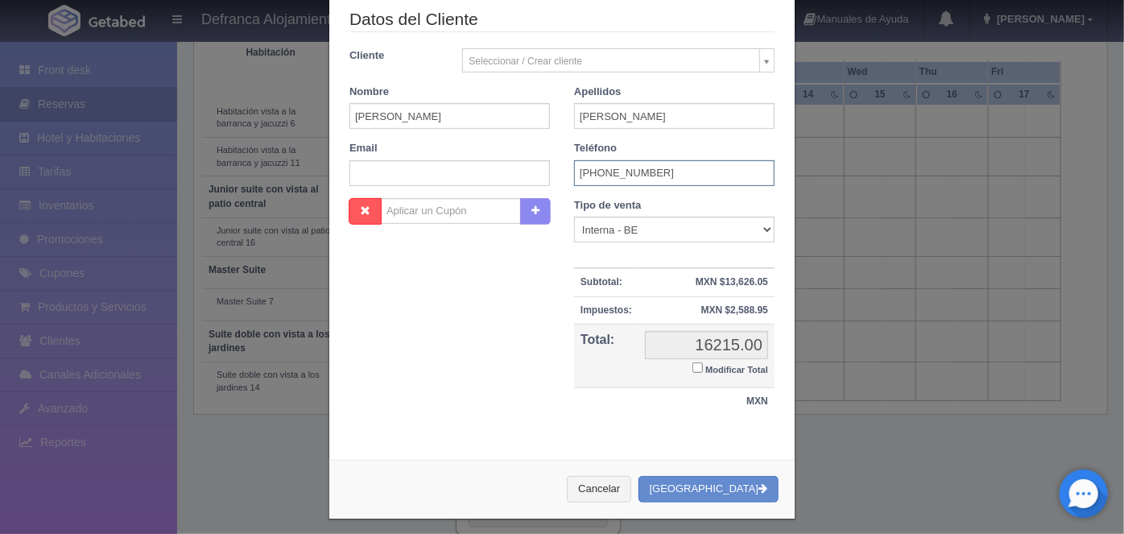
scroll to position [259, 0]
type input "5528-82-6174"
click at [694, 365] on input "Modificar Total" at bounding box center [698, 367] width 10 height 10
checkbox input "true"
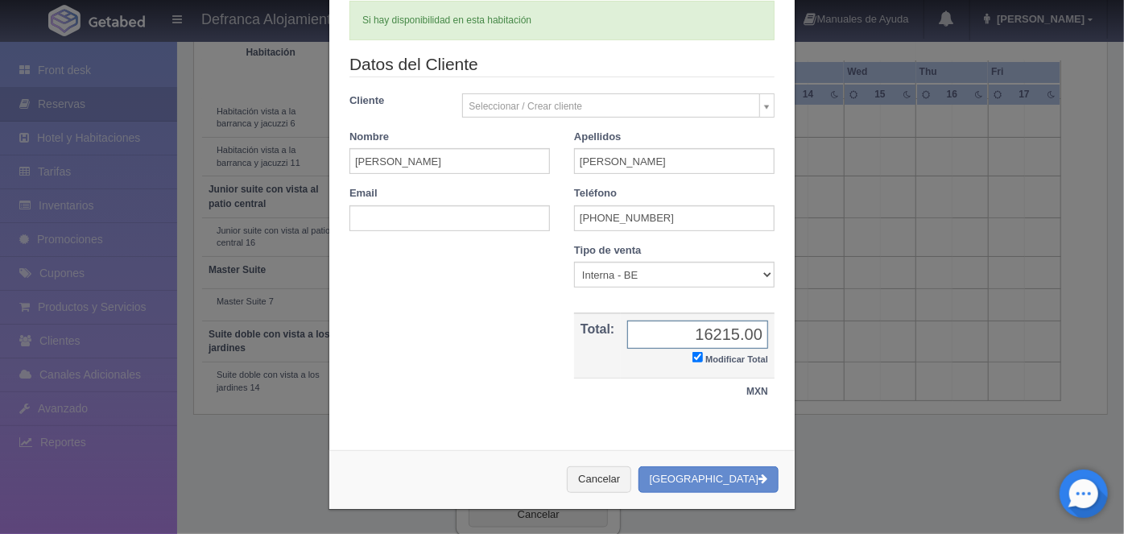
scroll to position [210, 0]
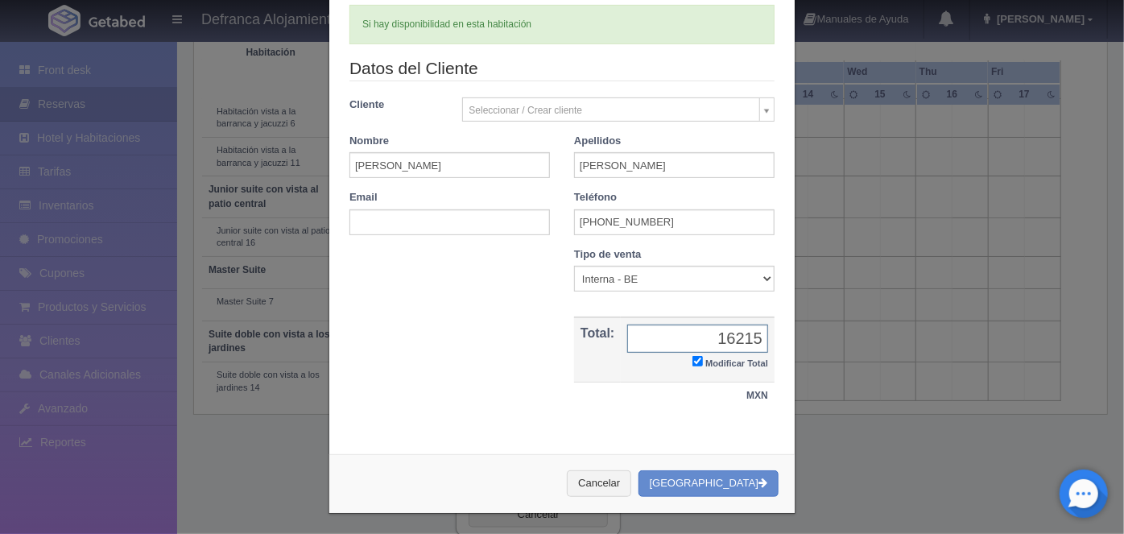
type input "16215.00"
click at [717, 481] on button "[GEOGRAPHIC_DATA]" at bounding box center [709, 483] width 140 height 27
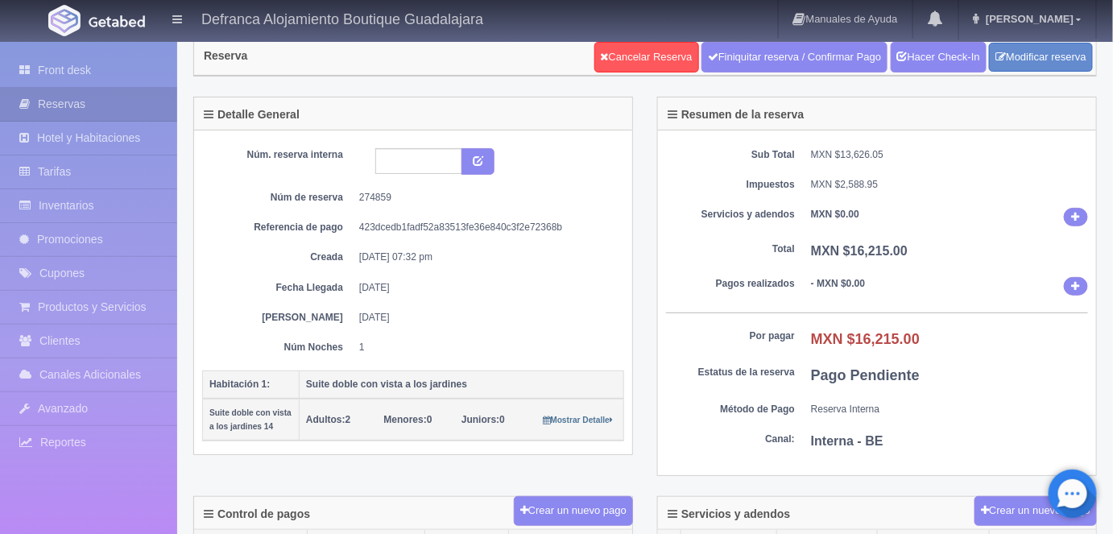
scroll to position [45, 0]
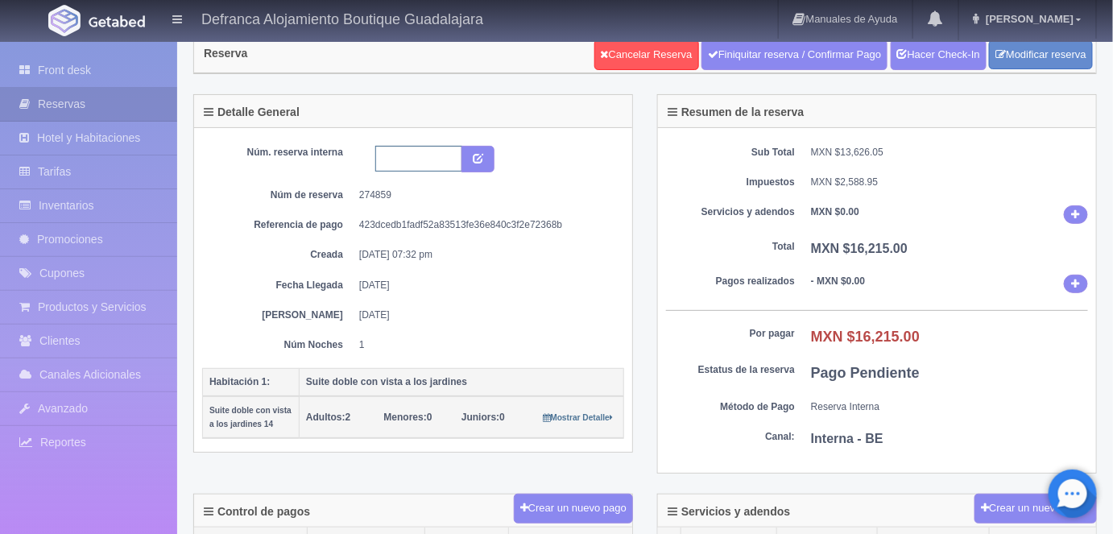
click at [391, 157] on input "text" at bounding box center [418, 159] width 87 height 26
click at [450, 160] on input "HSDVPC14 280924 290924" at bounding box center [418, 159] width 87 height 26
type input "HSDVPC14 101025 111025"
click at [478, 155] on icon "submit" at bounding box center [478, 157] width 10 height 10
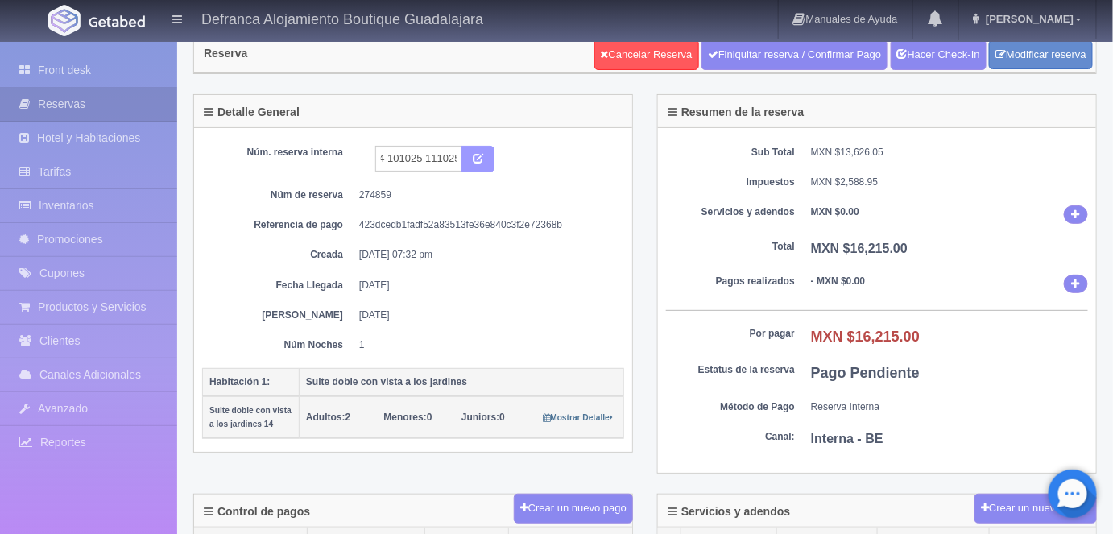
scroll to position [0, 0]
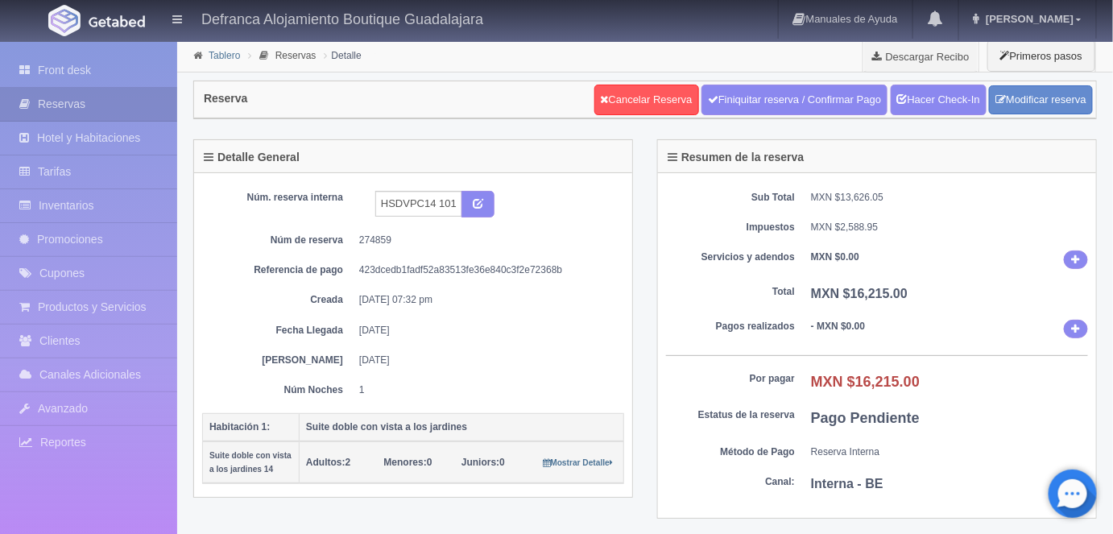
click at [222, 57] on link "Tablero" at bounding box center [224, 55] width 31 height 11
